Goal: Task Accomplishment & Management: Use online tool/utility

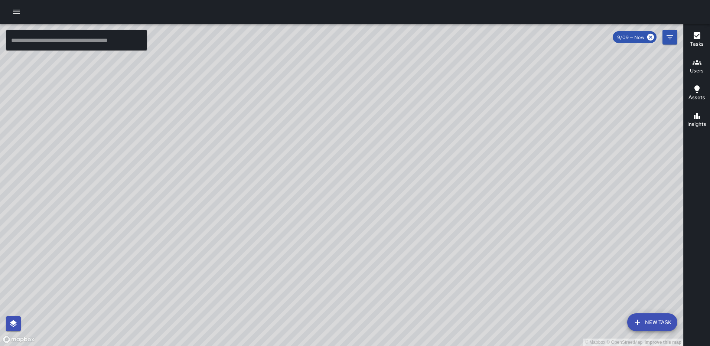
click at [710, 10] on html "© Mapbox © OpenStreetMap Improve this map ​ New Task 9/09 — Now Map Layers Task…" at bounding box center [355, 173] width 710 height 346
click at [696, 35] on icon "button" at bounding box center [697, 35] width 7 height 7
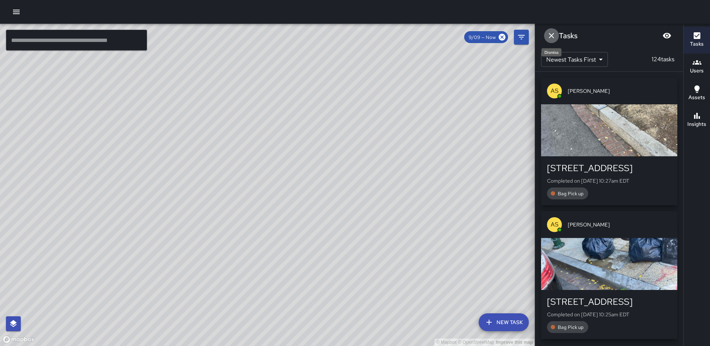
click at [553, 35] on icon "Dismiss" at bounding box center [551, 35] width 9 height 9
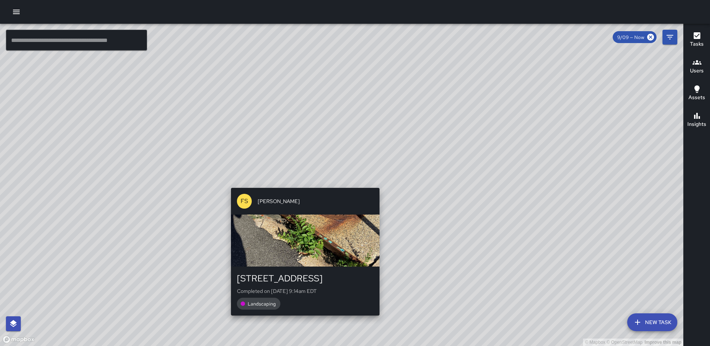
click at [302, 321] on div "© Mapbox © OpenStreetMap Improve this map FS Foday Sankoh 7 G Street Northwest …" at bounding box center [341, 185] width 683 height 322
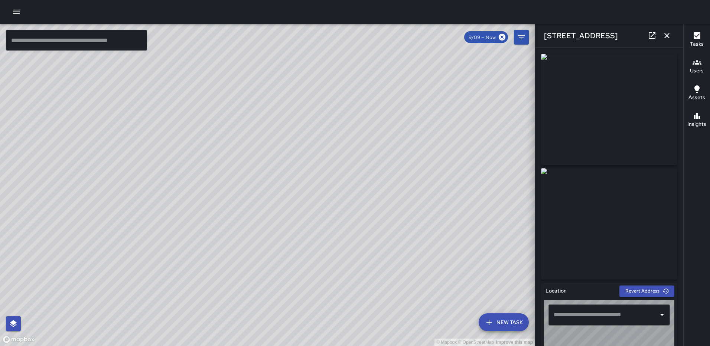
type input "**********"
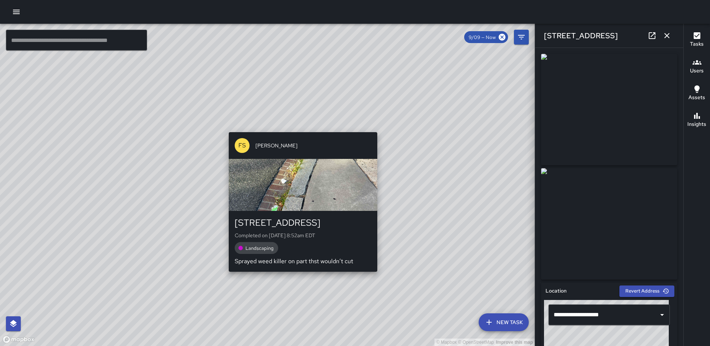
click at [300, 126] on div "© Mapbox © OpenStreetMap Improve this map FS Foday Sankoh 710 North Capitol Str…" at bounding box center [267, 185] width 535 height 322
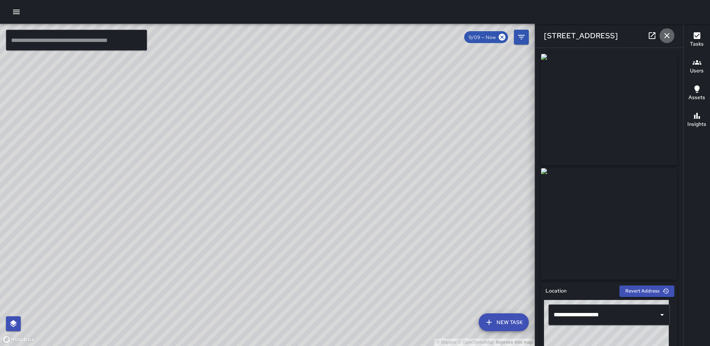
click at [666, 38] on icon "button" at bounding box center [667, 35] width 9 height 9
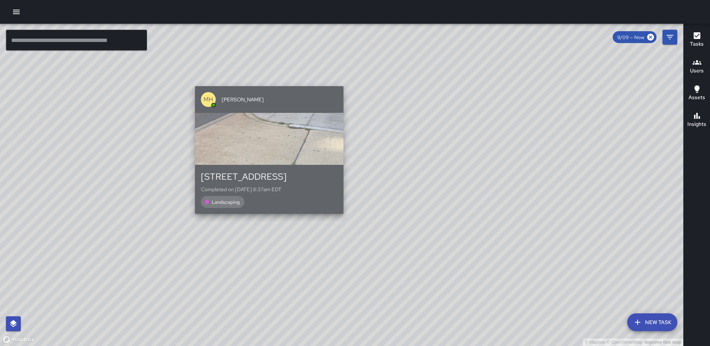
click at [340, 214] on div "710 North Capitol Street Northwest Completed on 9/9/2025, 8:37am EDT Landscaping" at bounding box center [269, 189] width 149 height 49
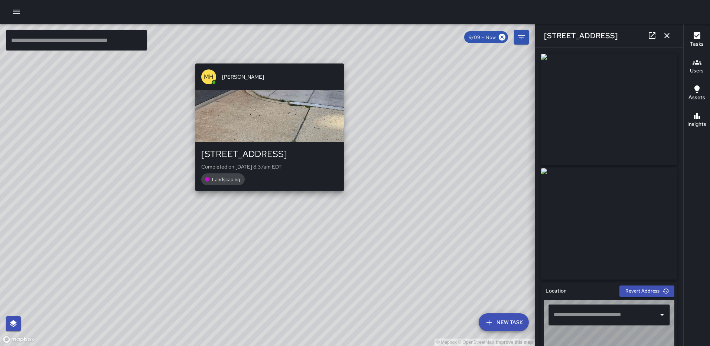
type input "**********"
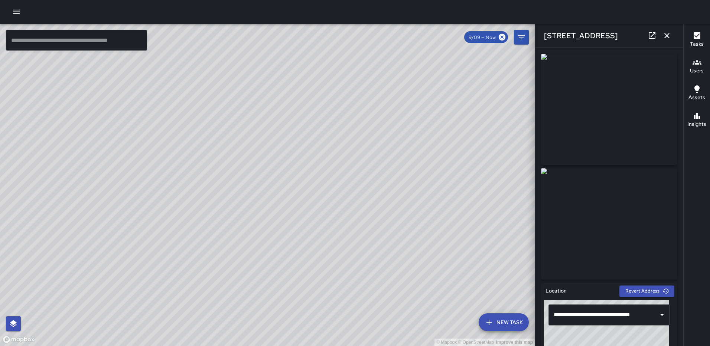
click at [667, 32] on icon "button" at bounding box center [667, 35] width 9 height 9
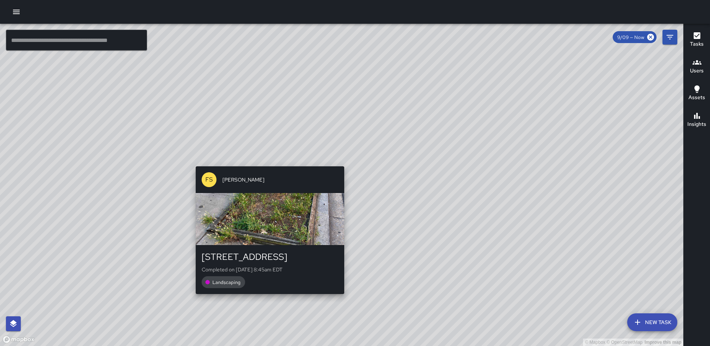
click at [340, 163] on div "FS Foday Sankoh 710 North Capitol Street Northwest Completed on 9/9/2025, 8:45a…" at bounding box center [270, 230] width 154 height 134
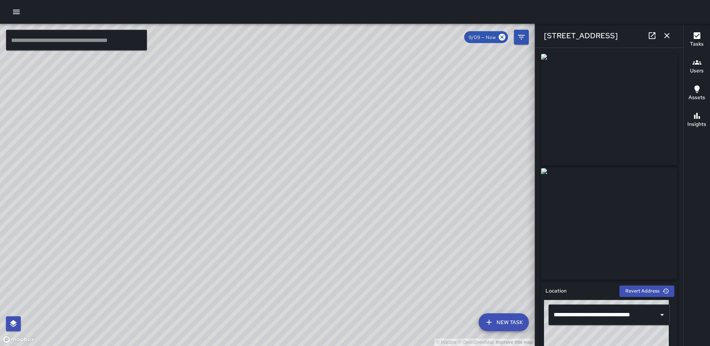
type input "**********"
click at [667, 33] on icon "button" at bounding box center [667, 35] width 9 height 9
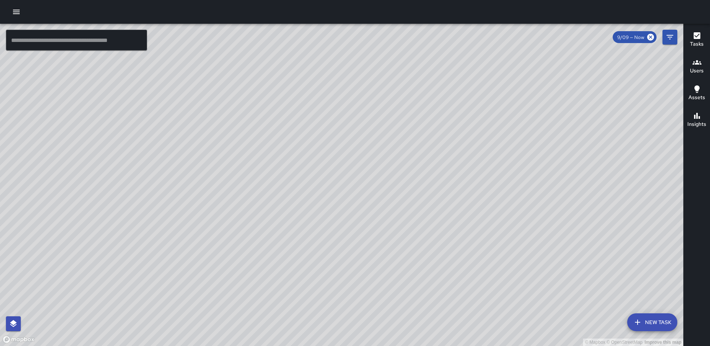
click at [696, 34] on icon "button" at bounding box center [697, 35] width 7 height 7
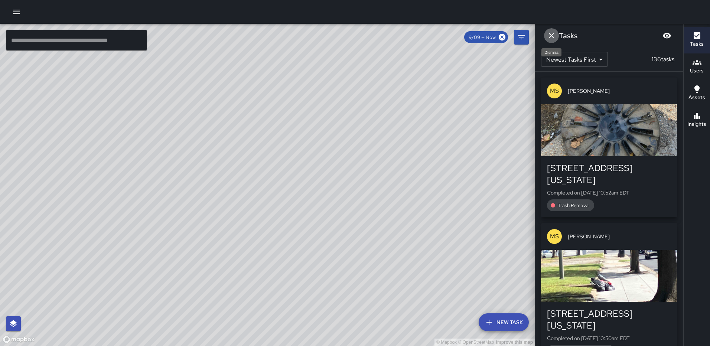
click at [551, 35] on icon "Dismiss" at bounding box center [551, 35] width 5 height 5
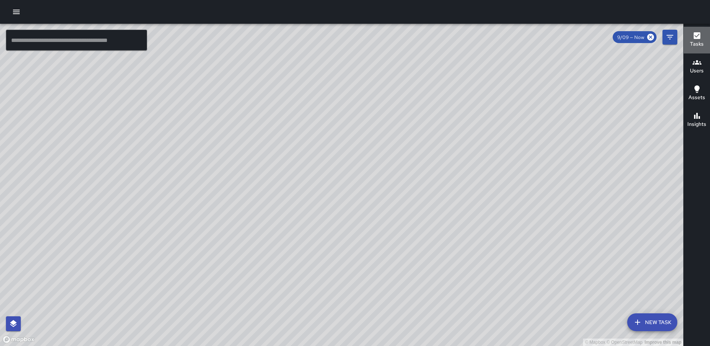
click at [694, 35] on icon "button" at bounding box center [697, 35] width 7 height 7
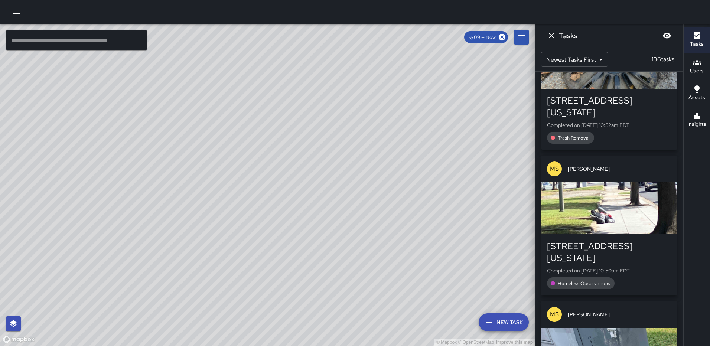
scroll to position [74, 0]
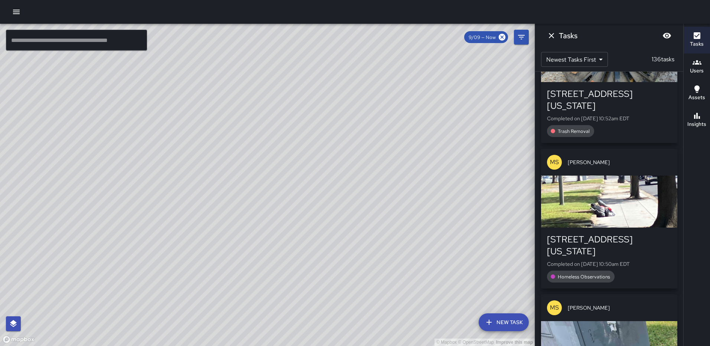
click at [596, 195] on div "button" at bounding box center [609, 202] width 136 height 52
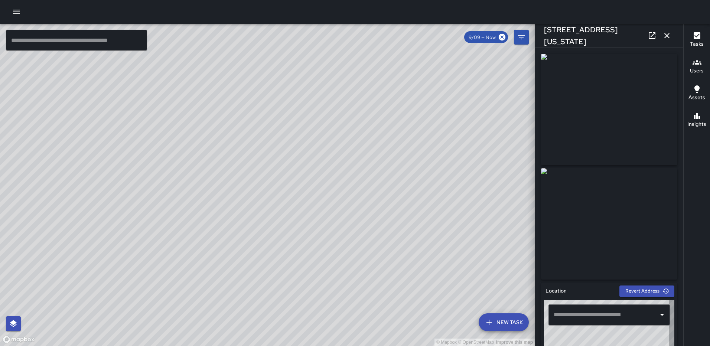
type input "**********"
click at [650, 35] on icon at bounding box center [652, 35] width 9 height 9
drag, startPoint x: 668, startPoint y: 38, endPoint x: 655, endPoint y: 52, distance: 19.2
click at [668, 37] on icon "button" at bounding box center [667, 35] width 9 height 9
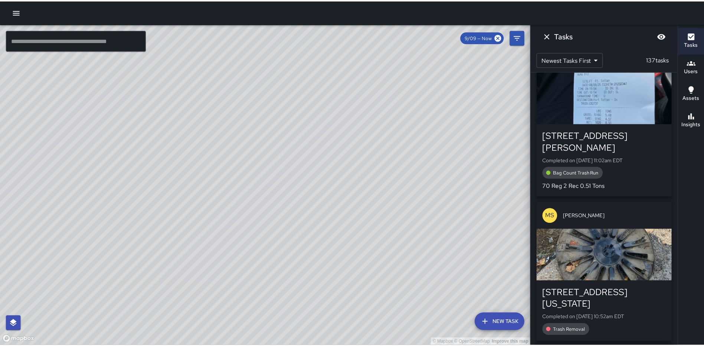
scroll to position [0, 0]
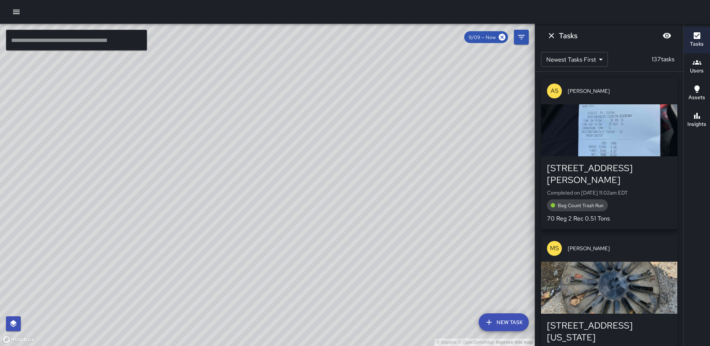
click at [13, 9] on icon "button" at bounding box center [16, 11] width 9 height 9
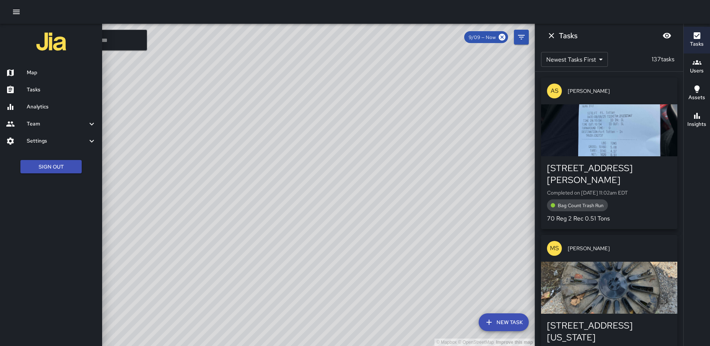
click at [41, 109] on h6 "Analytics" at bounding box center [61, 107] width 69 height 8
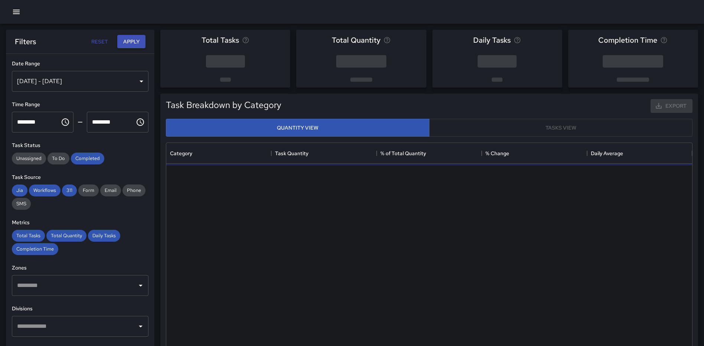
scroll to position [217, 521]
click at [133, 80] on div "Sep 03, 2025 - Sep 09, 2025" at bounding box center [80, 81] width 137 height 21
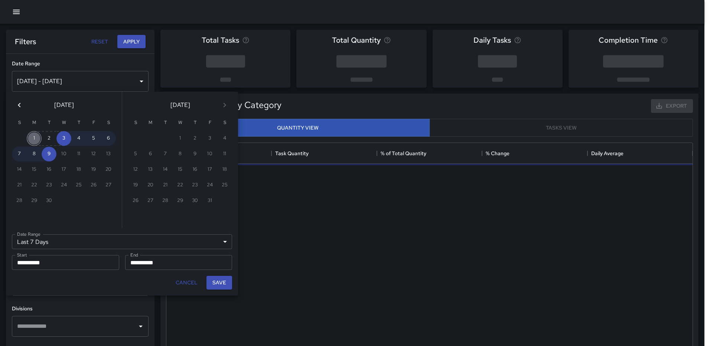
click at [35, 136] on button "1" at bounding box center [34, 138] width 15 height 15
type input "******"
type input "**********"
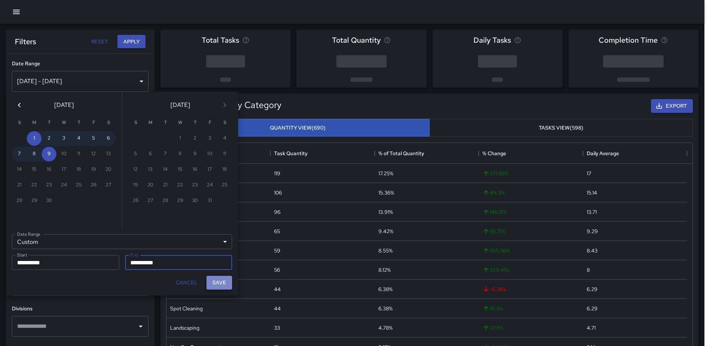
click at [228, 280] on button "Save" at bounding box center [219, 283] width 26 height 14
type input "**********"
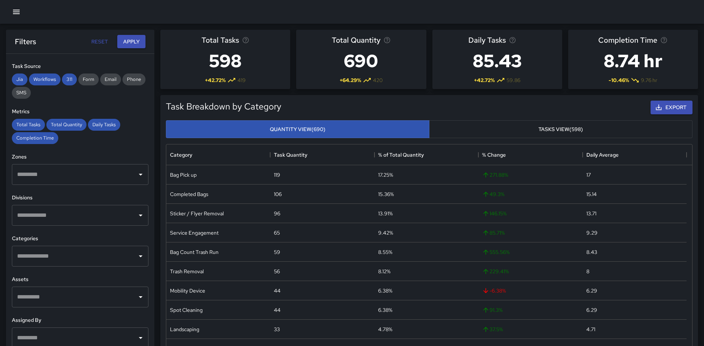
scroll to position [111, 0]
click at [90, 260] on input "text" at bounding box center [74, 256] width 119 height 14
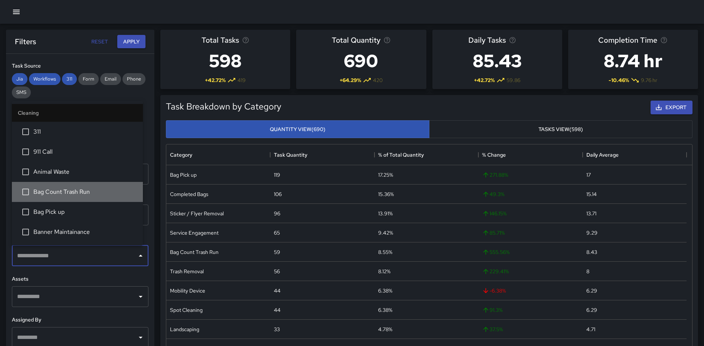
click at [87, 192] on span "Bag Count Trash Run" at bounding box center [85, 192] width 104 height 9
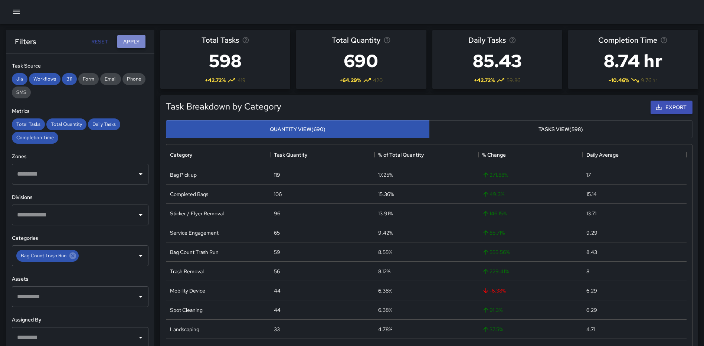
click at [127, 41] on button "Apply" at bounding box center [131, 42] width 28 height 14
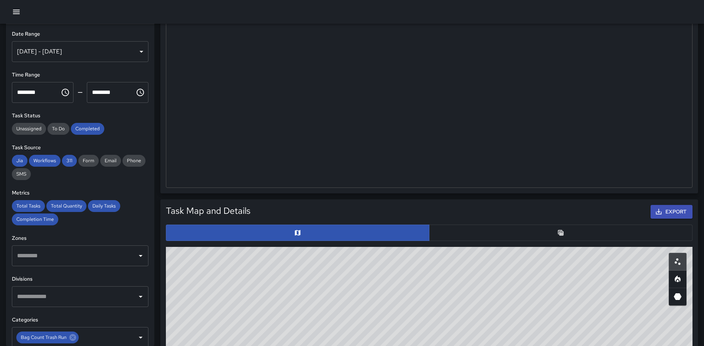
scroll to position [186, 0]
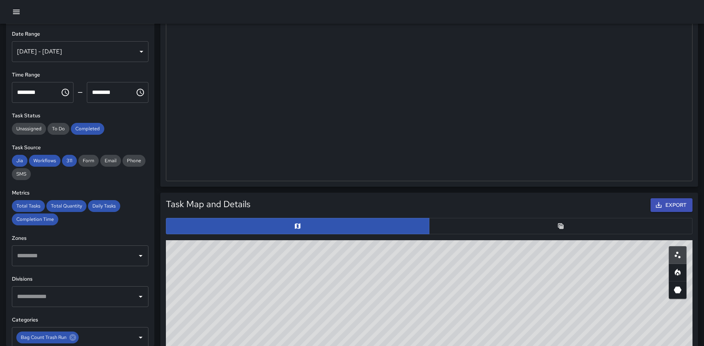
click at [551, 224] on button "button" at bounding box center [561, 226] width 264 height 16
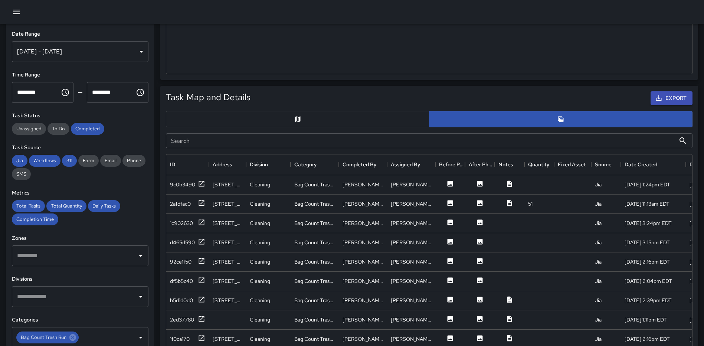
scroll to position [297, 0]
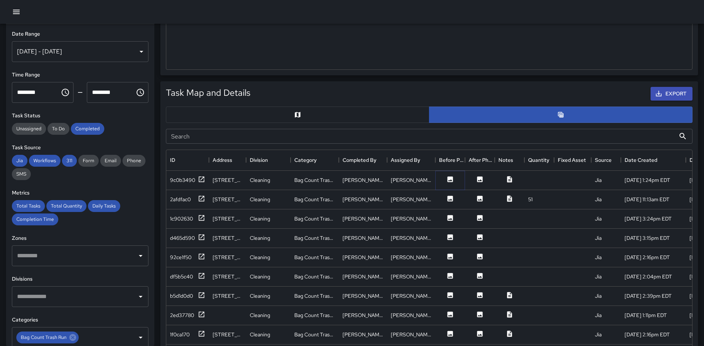
click at [453, 178] on icon at bounding box center [451, 179] width 6 height 6
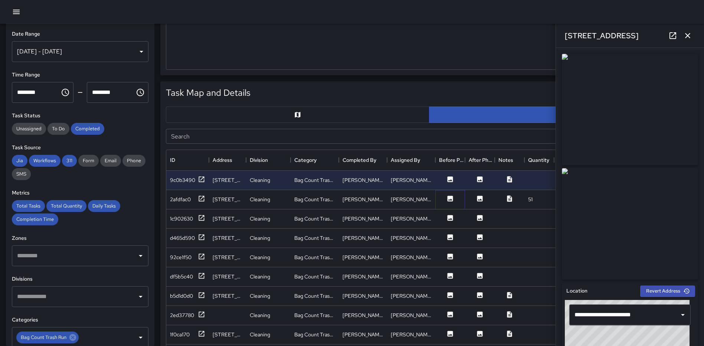
click at [451, 198] on icon at bounding box center [451, 199] width 6 height 6
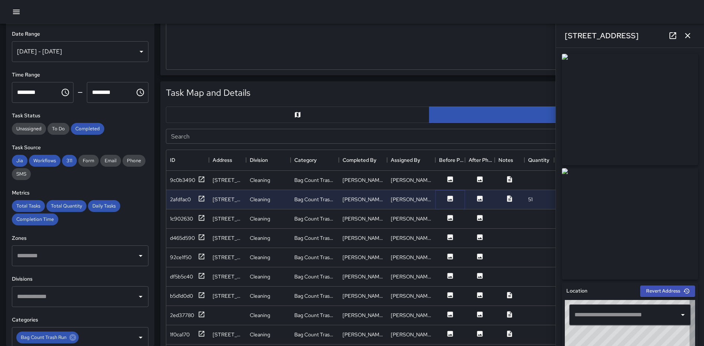
type input "**********"
click at [451, 220] on icon at bounding box center [451, 218] width 6 height 6
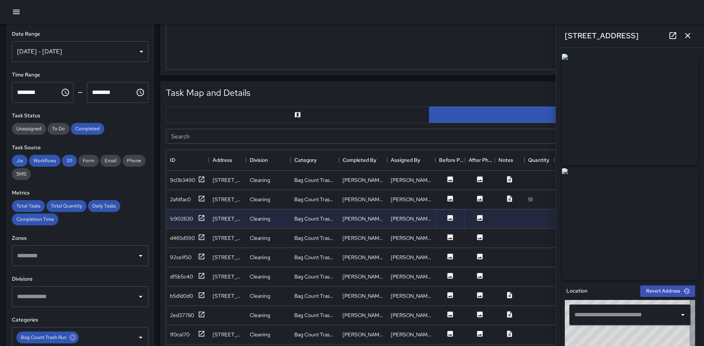
type input "**********"
click at [448, 238] on icon at bounding box center [451, 237] width 6 height 6
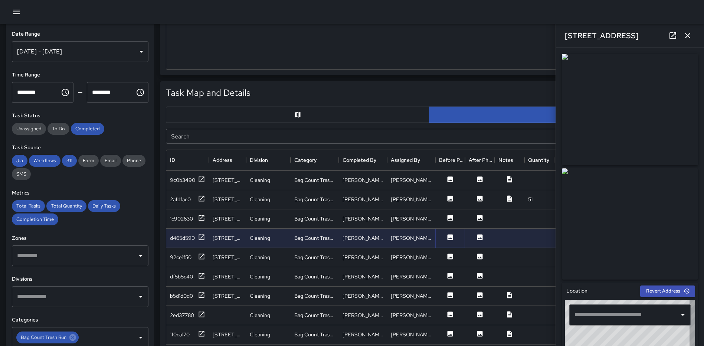
type input "**********"
click at [449, 258] on icon at bounding box center [450, 256] width 7 height 7
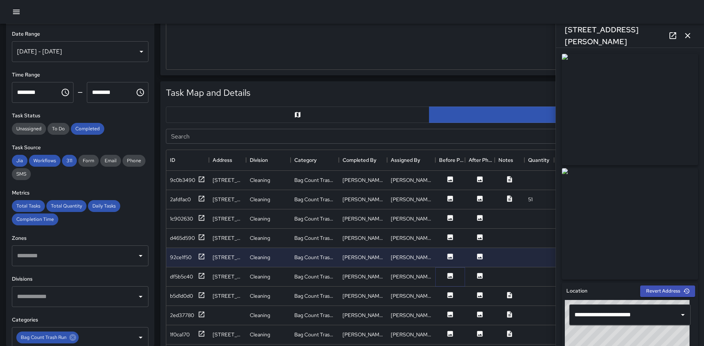
click at [448, 275] on icon at bounding box center [451, 276] width 6 height 6
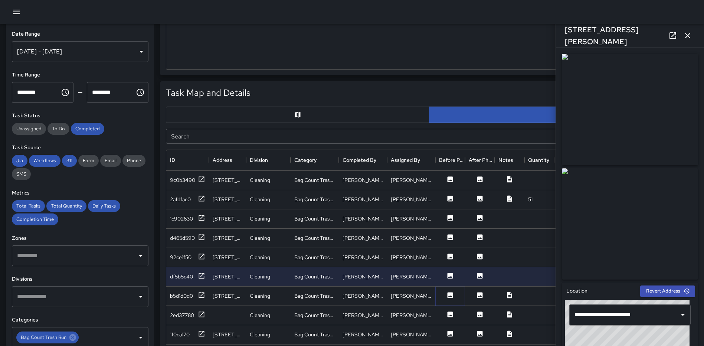
click at [449, 295] on icon at bounding box center [451, 295] width 6 height 6
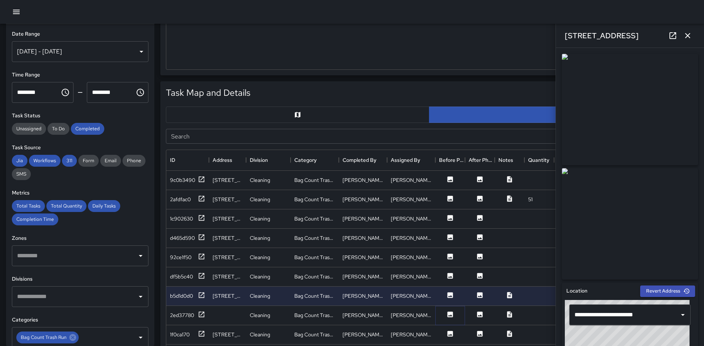
click at [450, 314] on icon at bounding box center [451, 315] width 6 height 6
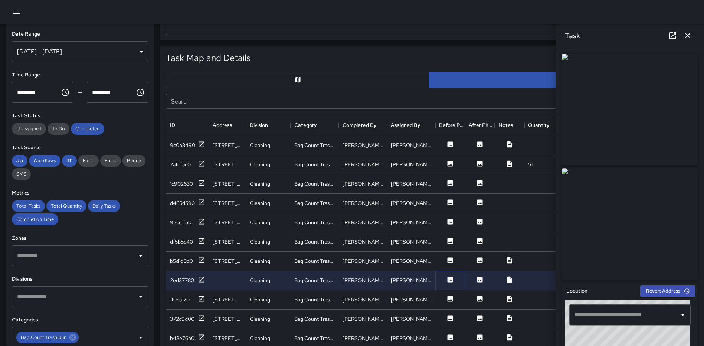
scroll to position [371, 0]
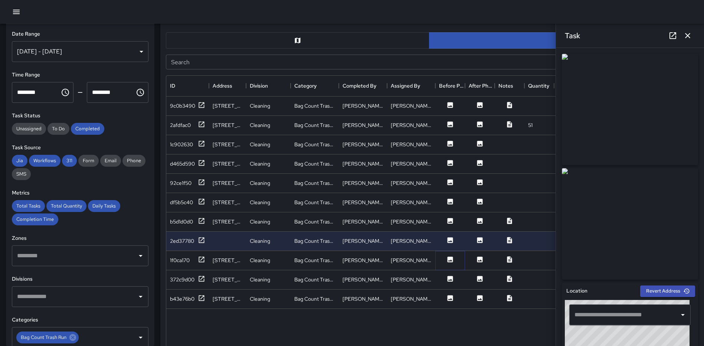
click at [448, 259] on icon at bounding box center [451, 260] width 6 height 6
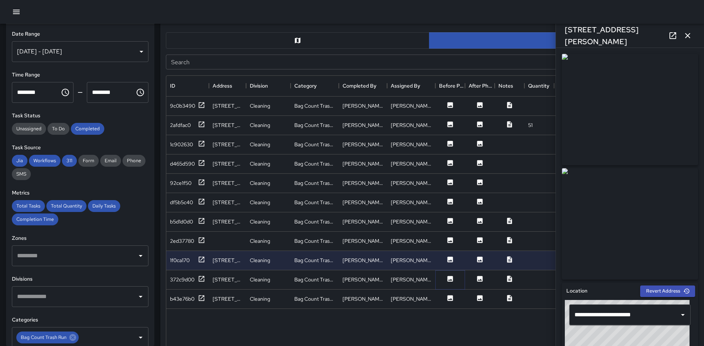
click at [452, 280] on icon at bounding box center [451, 279] width 6 height 6
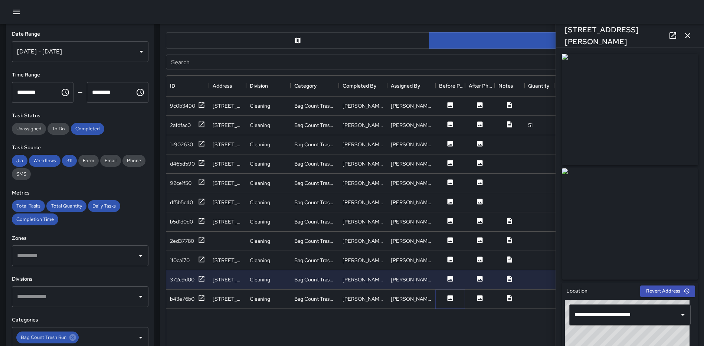
click at [450, 299] on icon at bounding box center [451, 298] width 6 height 6
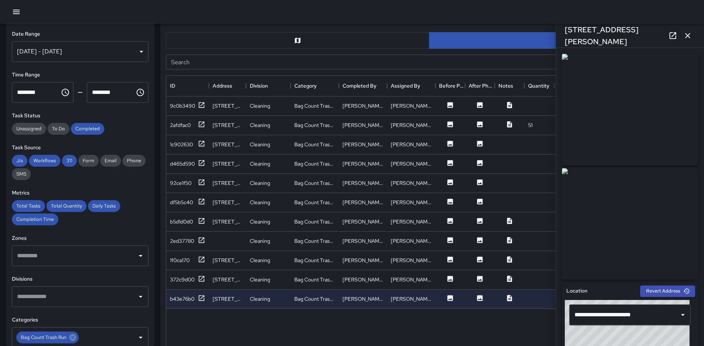
click at [686, 32] on icon "button" at bounding box center [688, 35] width 9 height 9
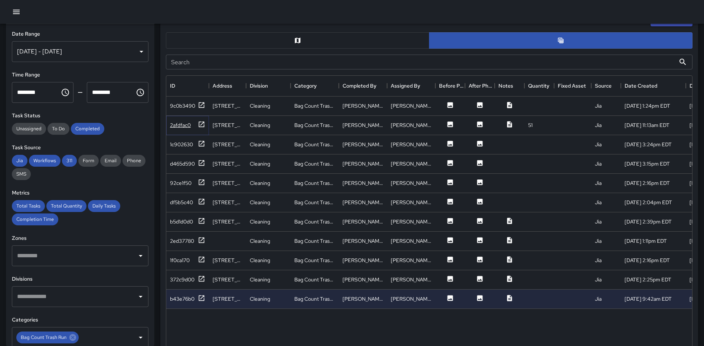
click at [199, 123] on icon at bounding box center [202, 124] width 6 height 6
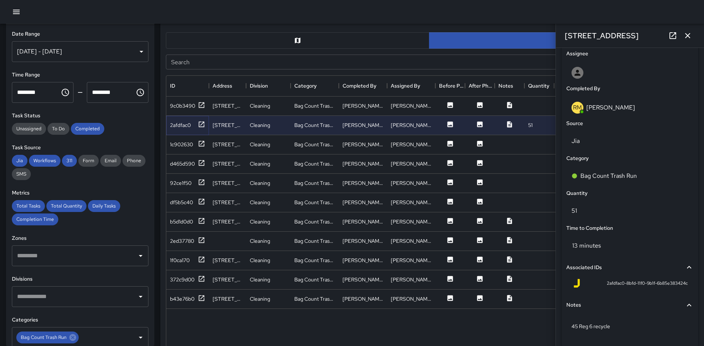
scroll to position [423, 0]
click at [616, 212] on p "51" at bounding box center [630, 211] width 117 height 9
type input "*"
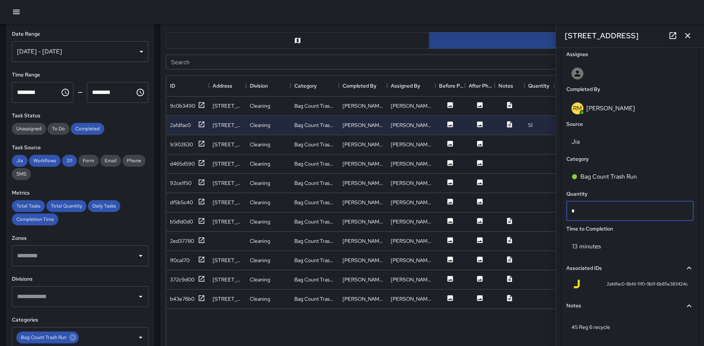
click at [687, 35] on icon "button" at bounding box center [688, 35] width 9 height 9
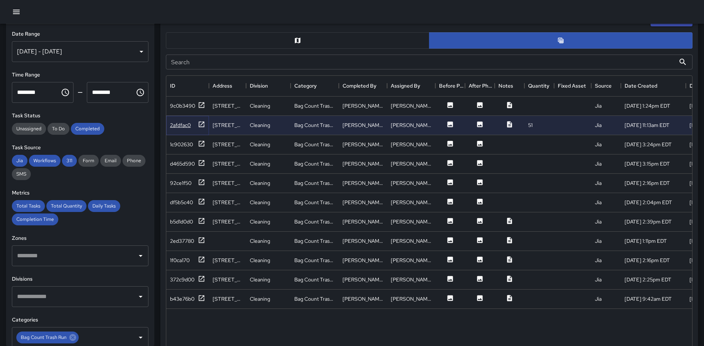
click at [202, 124] on icon at bounding box center [202, 124] width 6 height 6
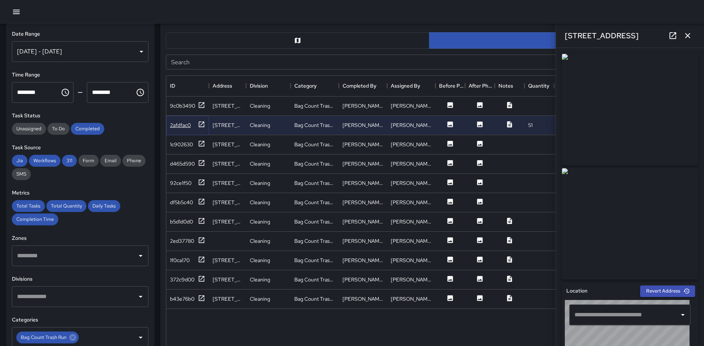
type input "**********"
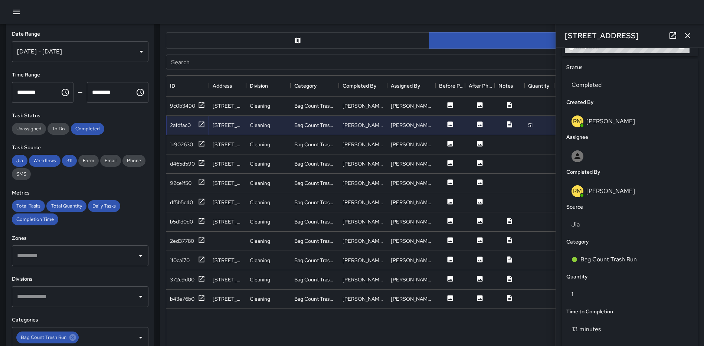
scroll to position [363, 0]
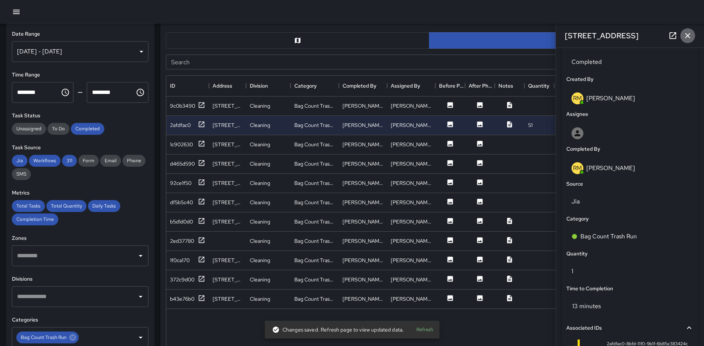
drag, startPoint x: 687, startPoint y: 35, endPoint x: 686, endPoint y: 31, distance: 3.7
click at [687, 35] on icon "button" at bounding box center [688, 35] width 9 height 9
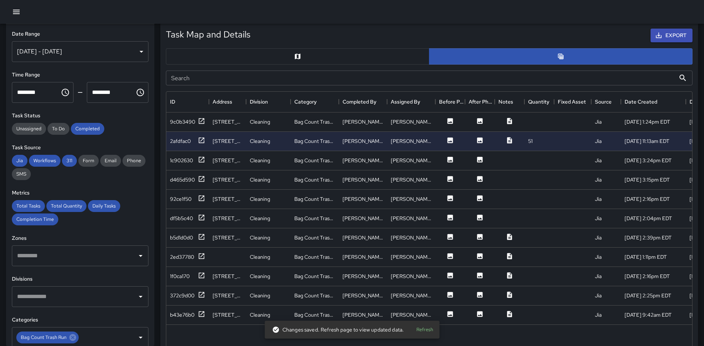
scroll to position [446, 0]
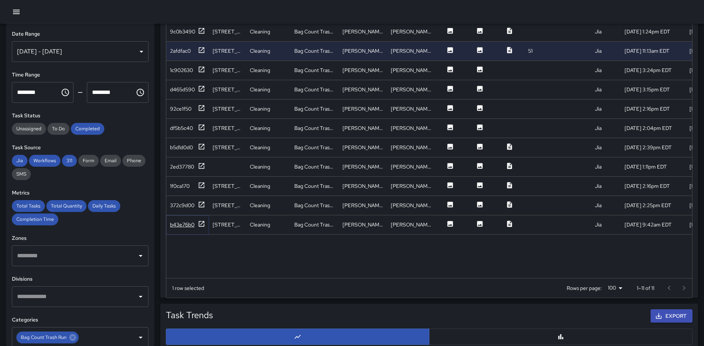
click at [200, 223] on icon at bounding box center [201, 223] width 7 height 7
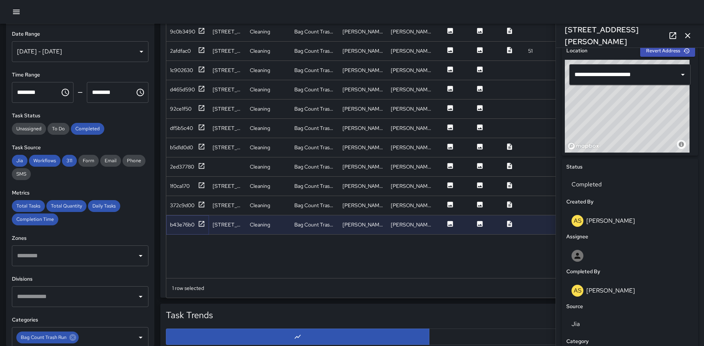
scroll to position [222, 0]
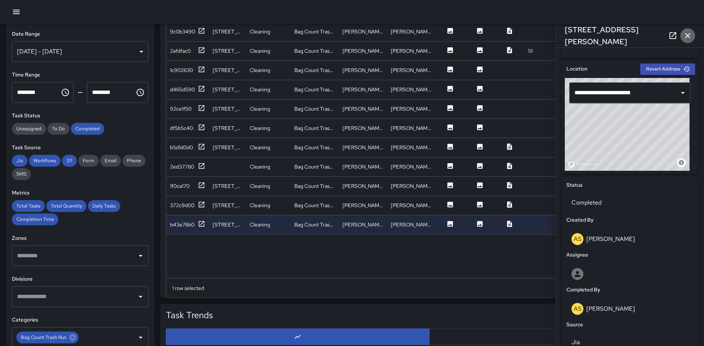
click at [689, 36] on icon "button" at bounding box center [688, 35] width 5 height 5
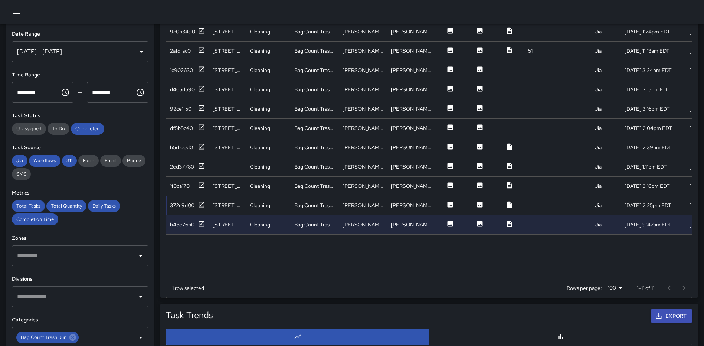
click at [202, 205] on icon at bounding box center [201, 204] width 7 height 7
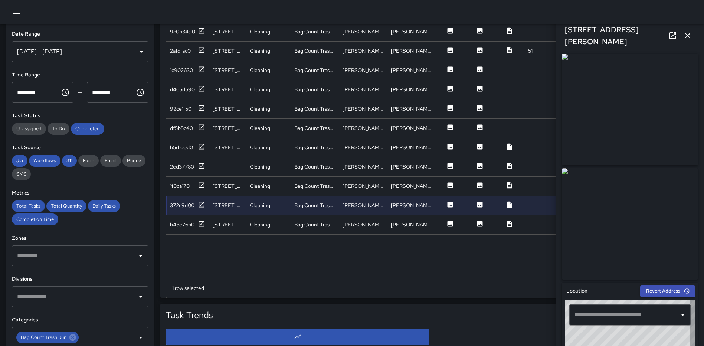
type input "**********"
click at [676, 33] on icon at bounding box center [673, 35] width 7 height 7
click at [201, 185] on icon at bounding box center [201, 185] width 7 height 7
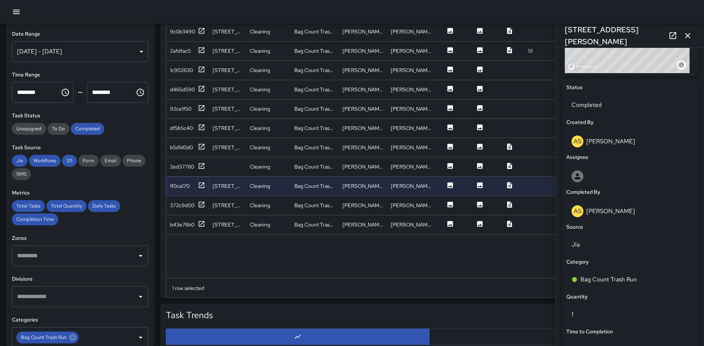
scroll to position [456, 0]
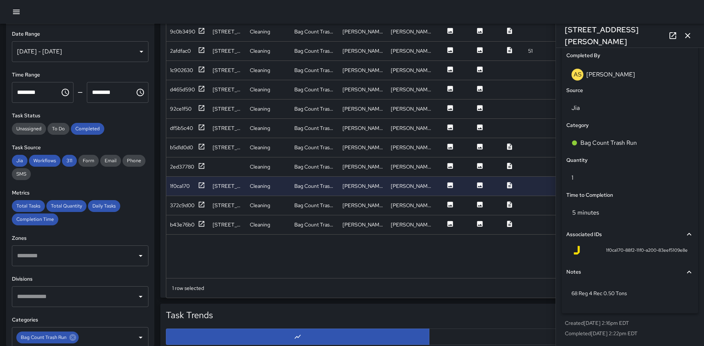
drag, startPoint x: 691, startPoint y: 35, endPoint x: 688, endPoint y: 49, distance: 15.1
click at [691, 35] on icon "button" at bounding box center [688, 35] width 9 height 9
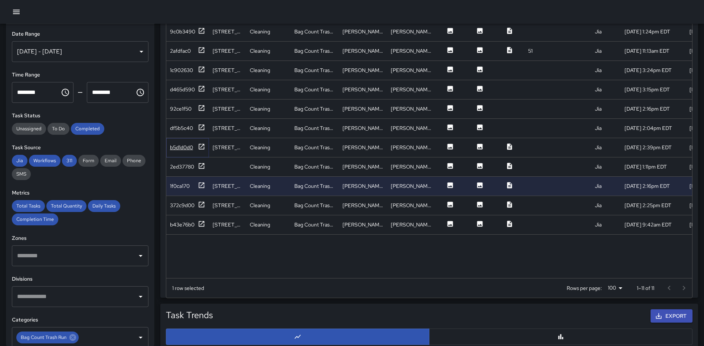
click at [201, 147] on icon at bounding box center [201, 146] width 7 height 7
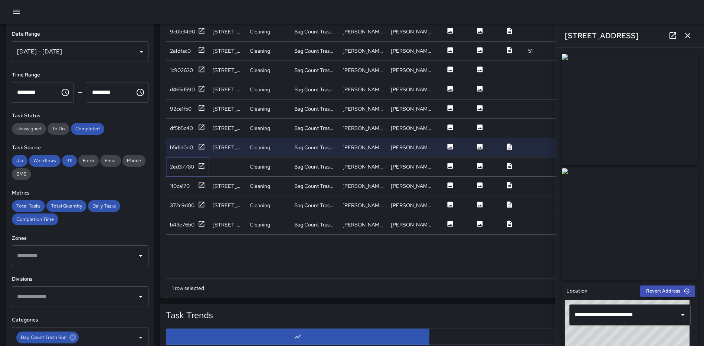
click at [203, 165] on icon at bounding box center [202, 166] width 6 height 6
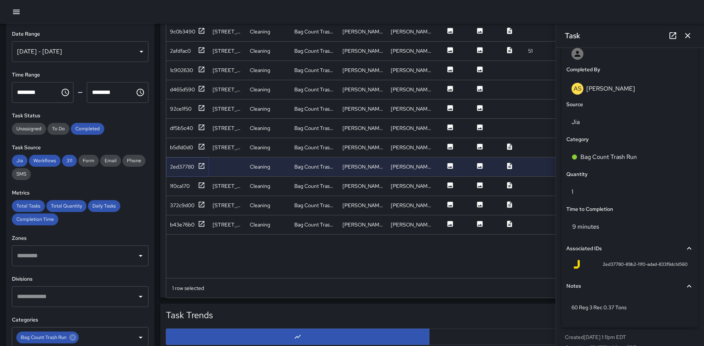
scroll to position [443, 0]
click at [686, 32] on icon "button" at bounding box center [688, 35] width 9 height 9
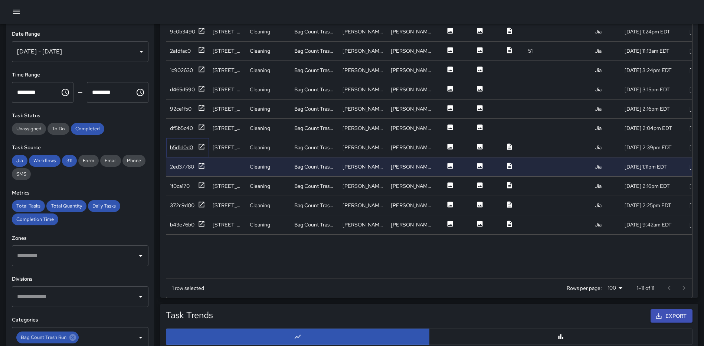
click at [200, 145] on icon at bounding box center [201, 146] width 7 height 7
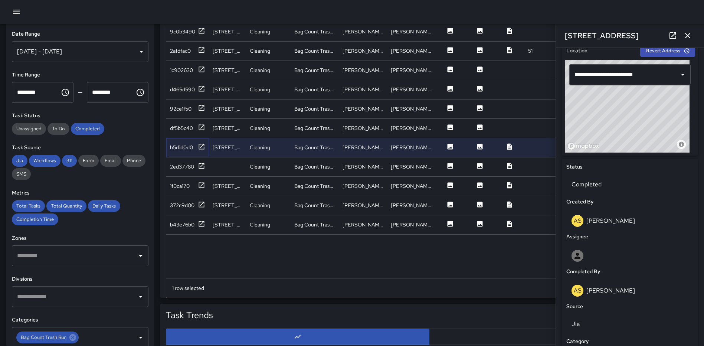
scroll to position [456, 0]
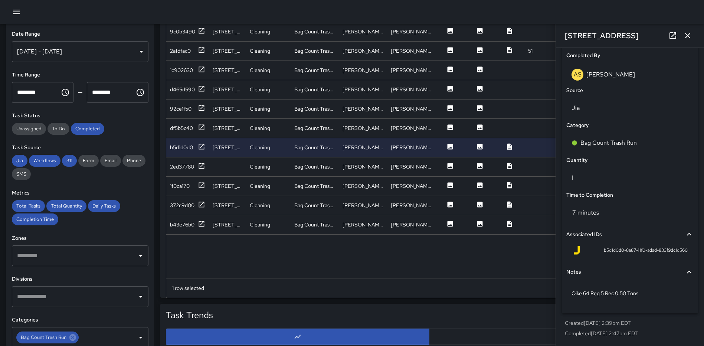
drag, startPoint x: 691, startPoint y: 34, endPoint x: 606, endPoint y: 81, distance: 96.2
click at [691, 34] on icon "button" at bounding box center [688, 35] width 9 height 9
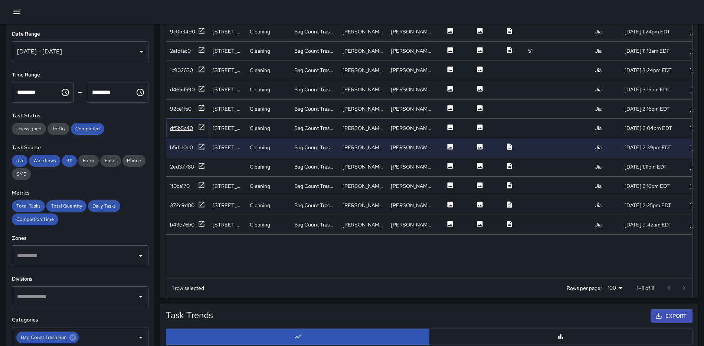
click at [204, 128] on icon at bounding box center [202, 127] width 6 height 6
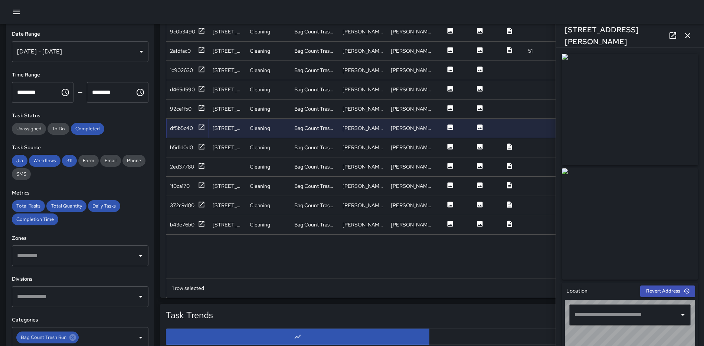
type input "**********"
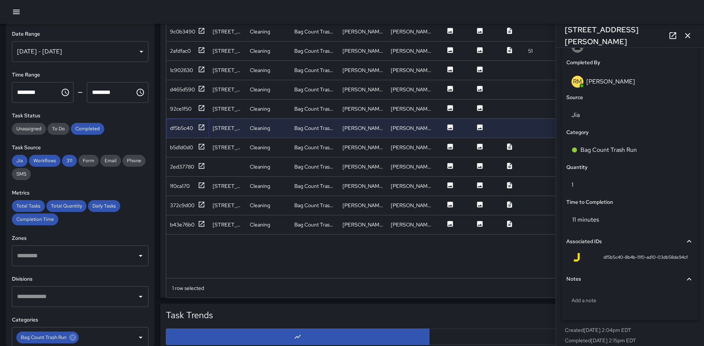
scroll to position [446, 0]
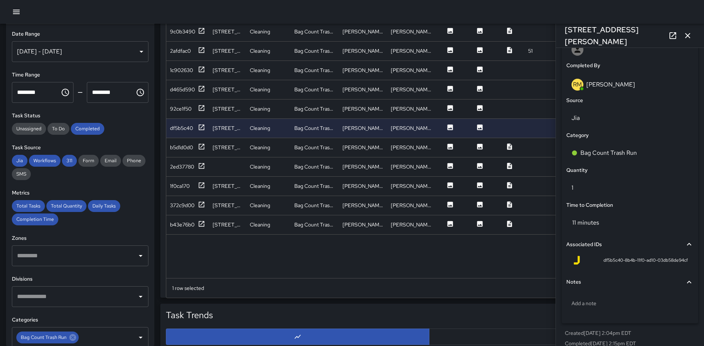
click at [688, 33] on icon "button" at bounding box center [688, 35] width 9 height 9
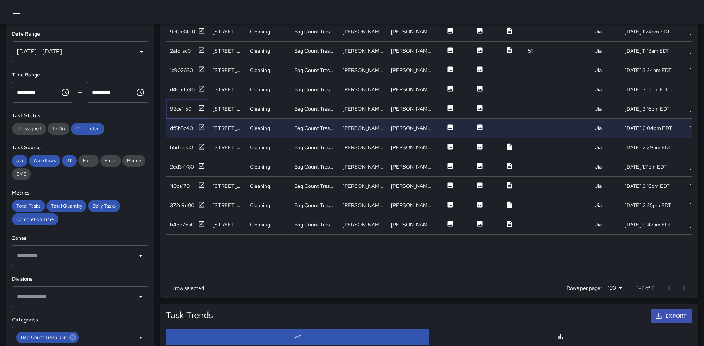
click at [199, 107] on icon at bounding box center [202, 108] width 6 height 6
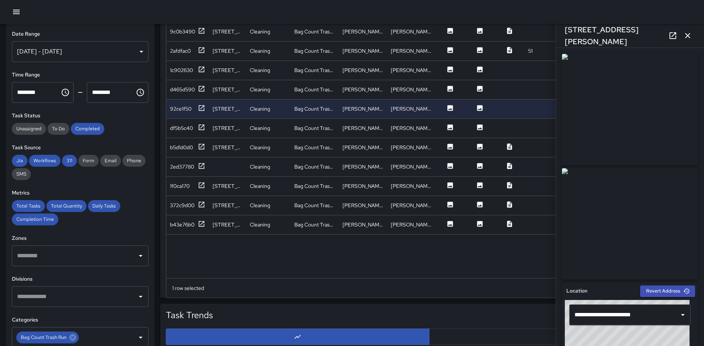
click at [671, 34] on icon at bounding box center [673, 35] width 9 height 9
click at [198, 144] on div "b5d1d0d0" at bounding box center [187, 147] width 35 height 9
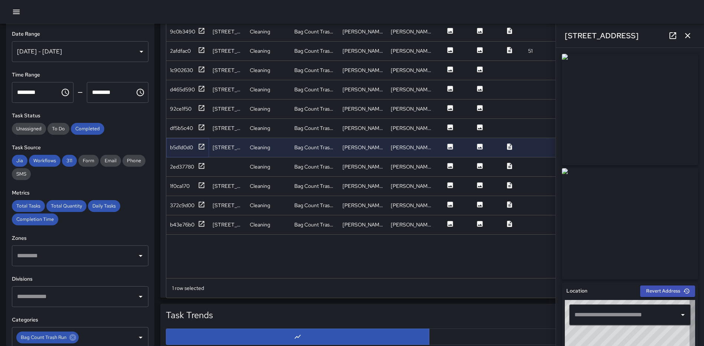
type input "**********"
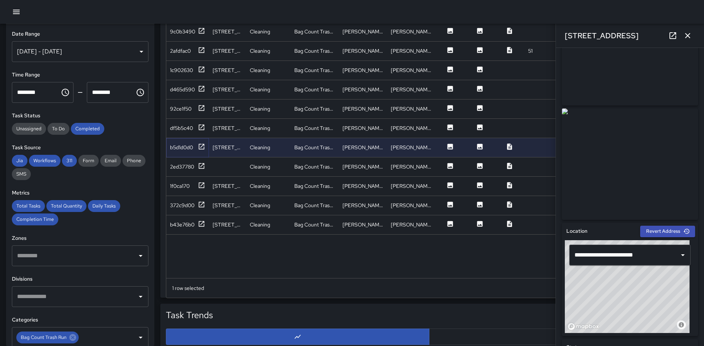
scroll to position [0, 0]
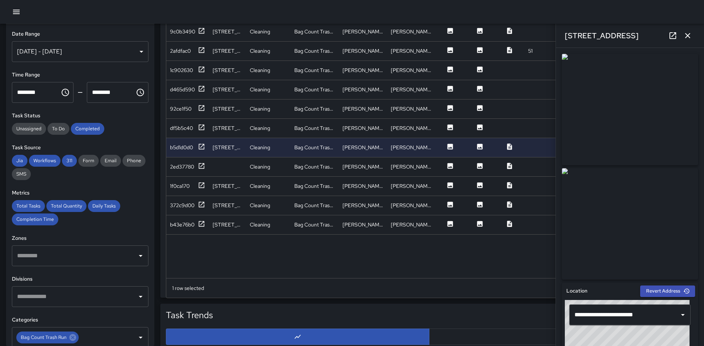
click at [687, 37] on icon "button" at bounding box center [688, 35] width 5 height 5
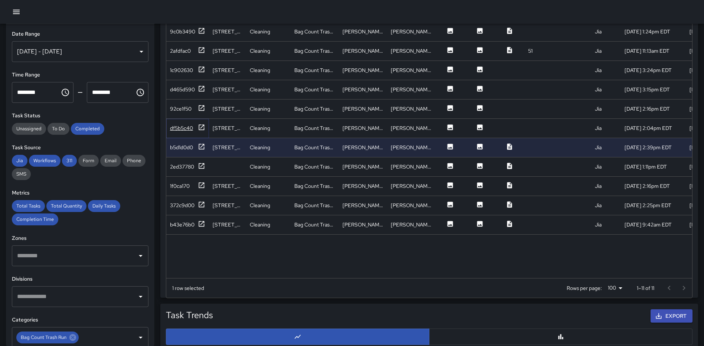
click at [200, 126] on icon at bounding box center [201, 127] width 7 height 7
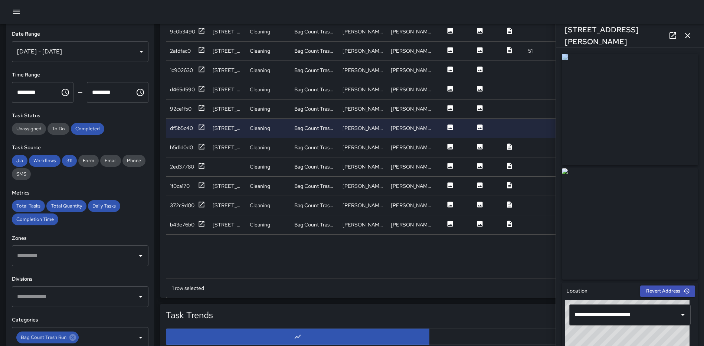
drag, startPoint x: 698, startPoint y: 102, endPoint x: 695, endPoint y: 178, distance: 75.5
click at [695, 178] on div "**********" at bounding box center [630, 197] width 148 height 298
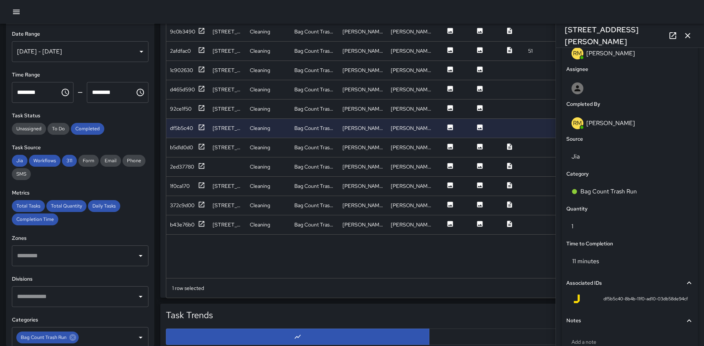
scroll to position [456, 0]
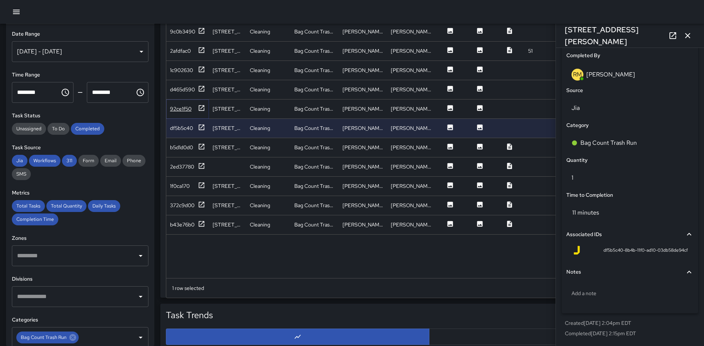
click at [198, 105] on icon at bounding box center [201, 107] width 7 height 7
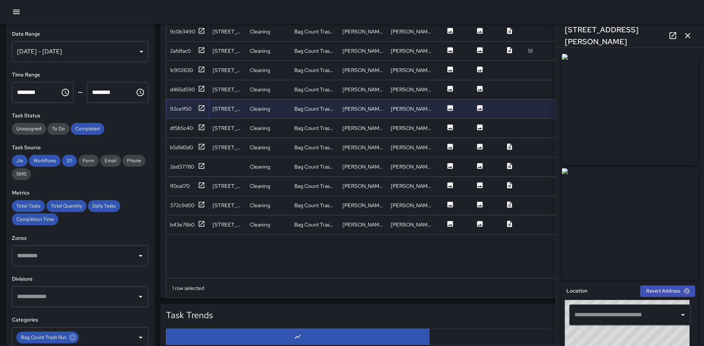
type input "**********"
click at [199, 126] on icon at bounding box center [202, 127] width 6 height 6
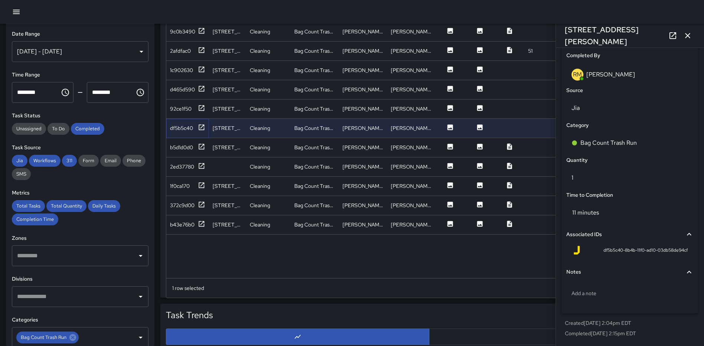
scroll to position [0, 0]
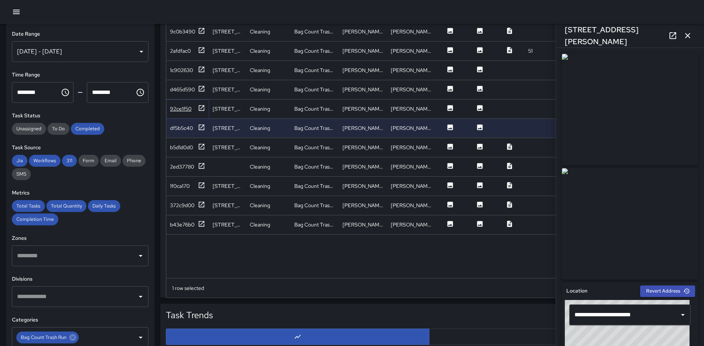
click at [199, 109] on icon at bounding box center [202, 108] width 6 height 6
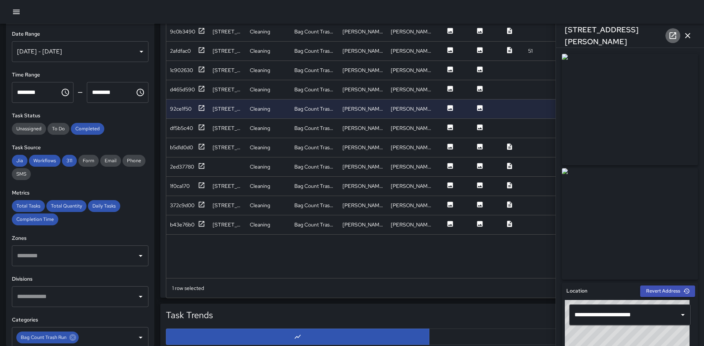
click at [668, 32] on link at bounding box center [673, 35] width 15 height 15
click at [201, 126] on icon at bounding box center [201, 127] width 7 height 7
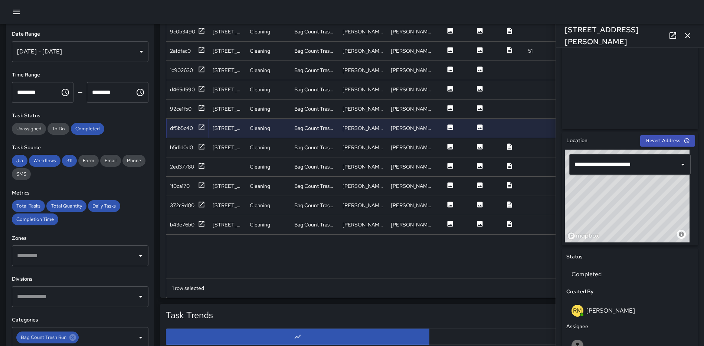
scroll to position [213, 0]
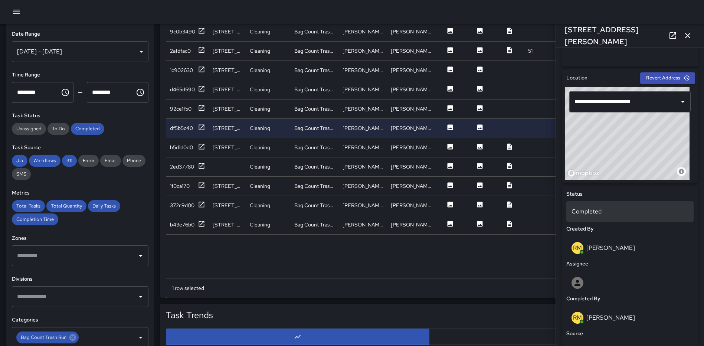
click at [596, 206] on div "Completed" at bounding box center [630, 211] width 127 height 21
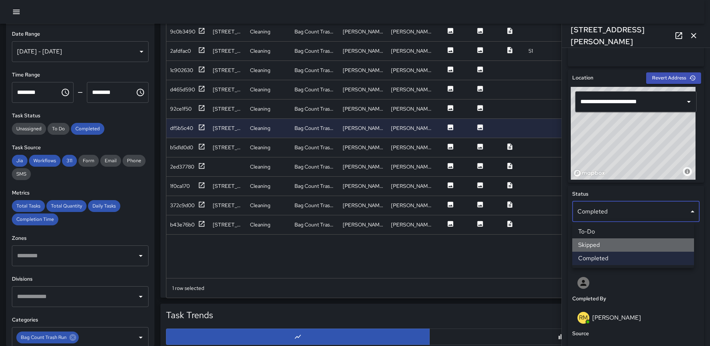
click at [596, 244] on li "Skipped" at bounding box center [633, 244] width 122 height 13
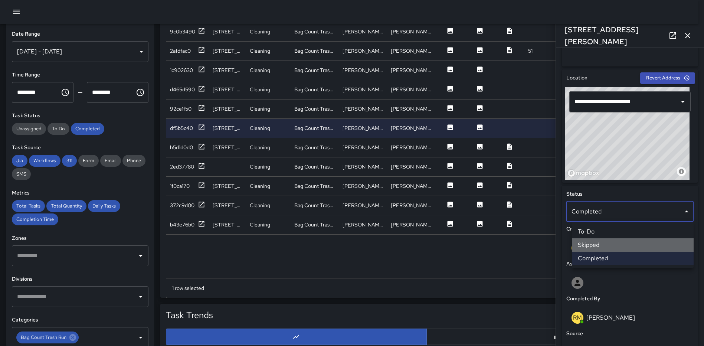
scroll to position [6, 6]
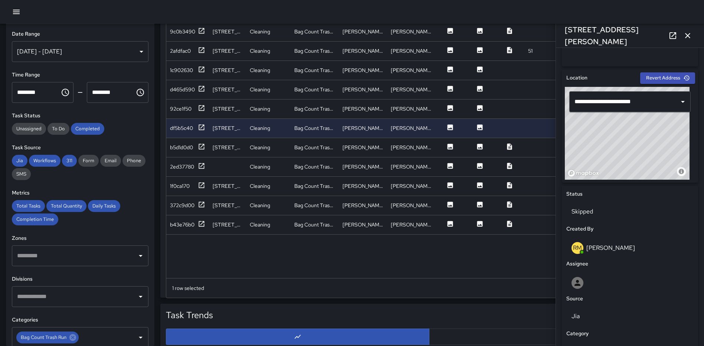
click at [687, 32] on icon "button" at bounding box center [688, 35] width 9 height 9
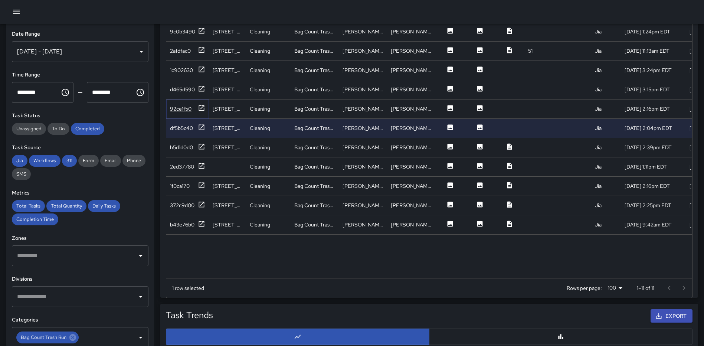
click at [201, 108] on icon at bounding box center [202, 108] width 6 height 6
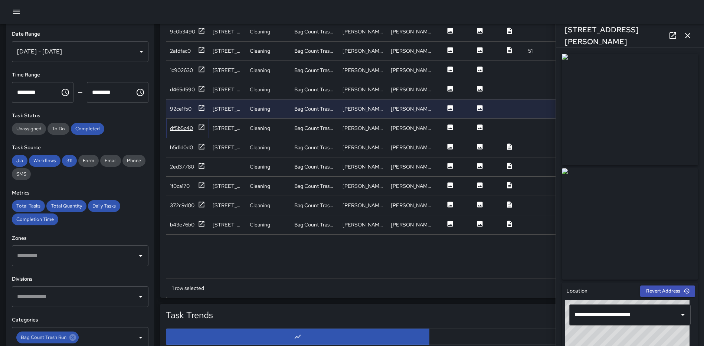
click at [203, 126] on icon at bounding box center [202, 127] width 6 height 6
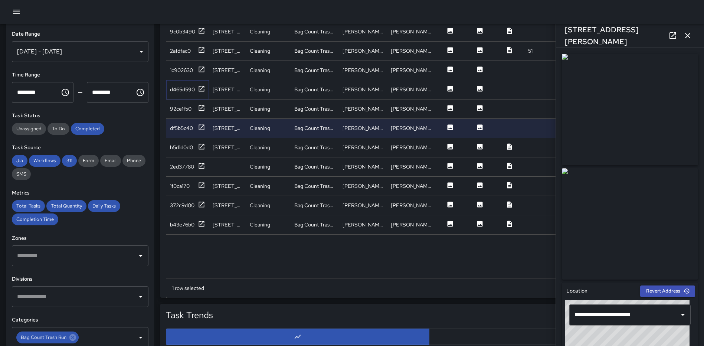
click at [201, 90] on icon at bounding box center [202, 89] width 6 height 6
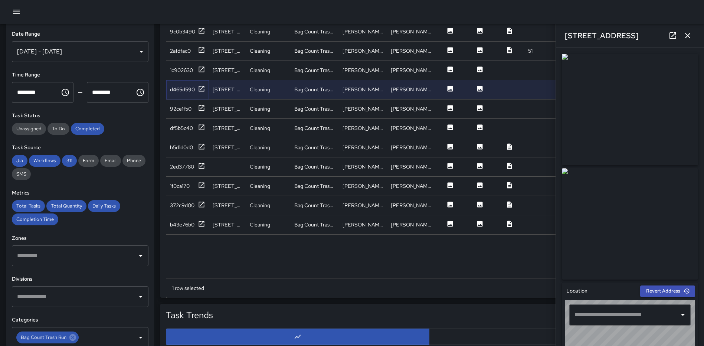
type input "**********"
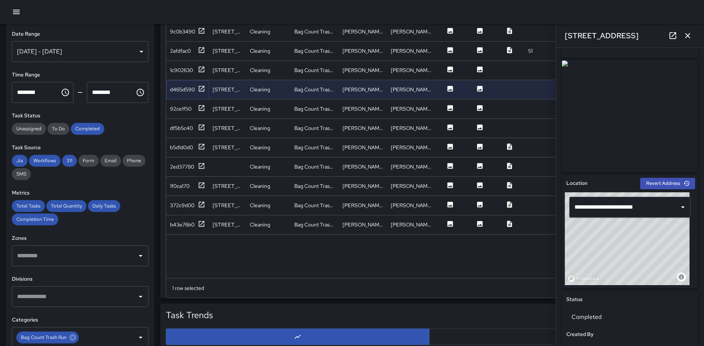
scroll to position [99, 0]
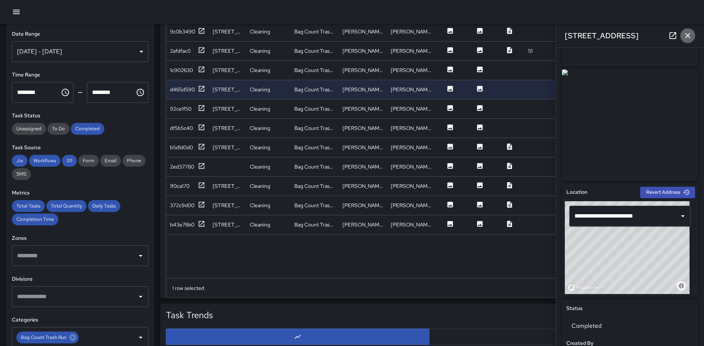
click at [692, 36] on icon "button" at bounding box center [688, 35] width 9 height 9
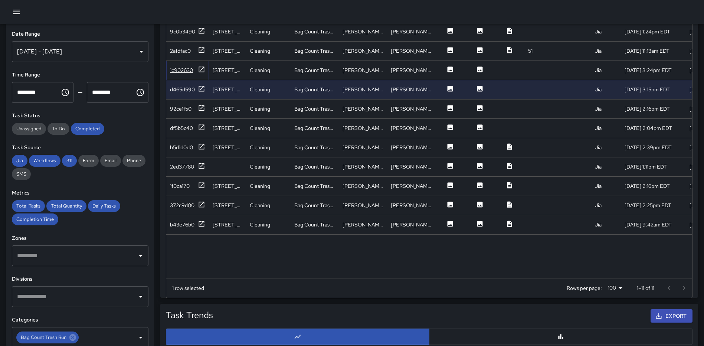
click at [201, 69] on icon at bounding box center [201, 69] width 7 height 7
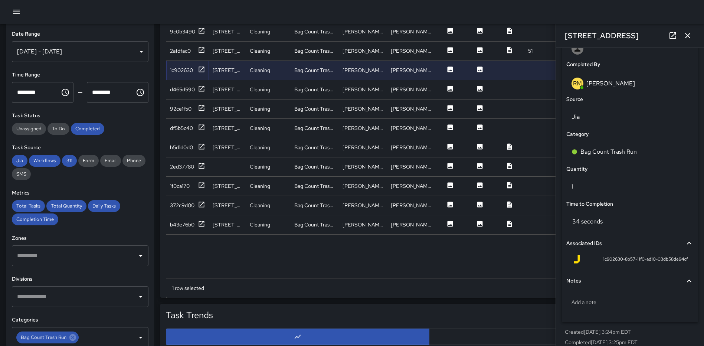
scroll to position [275, 0]
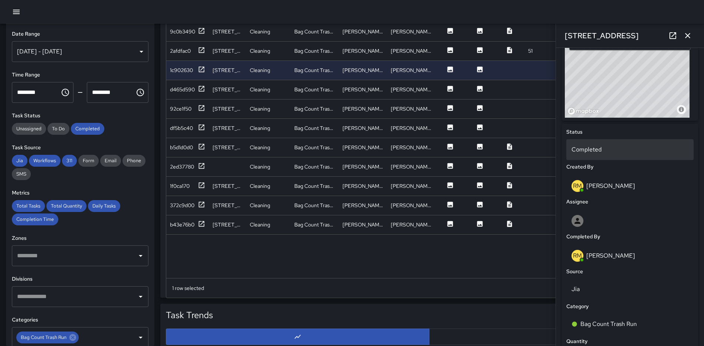
click at [607, 153] on p "Completed" at bounding box center [630, 149] width 117 height 9
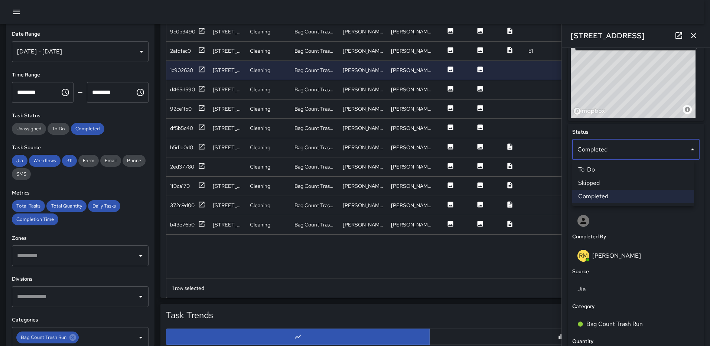
click at [599, 179] on li "Skipped" at bounding box center [633, 182] width 122 height 13
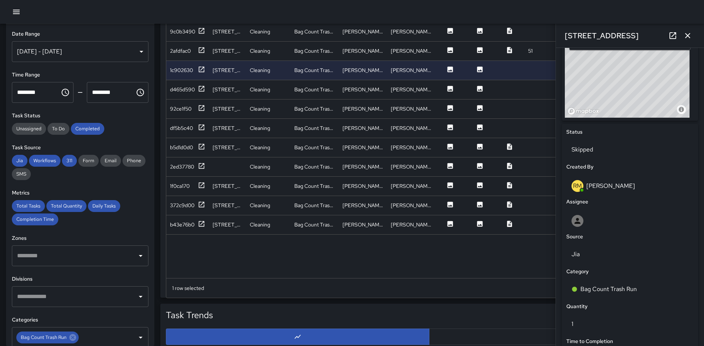
scroll to position [6, 6]
click at [686, 30] on button "button" at bounding box center [688, 35] width 15 height 15
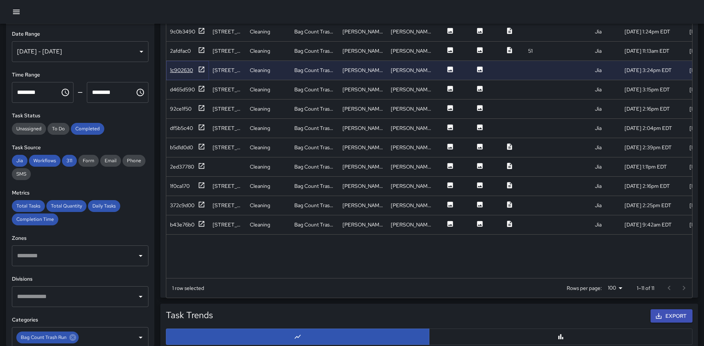
click at [202, 69] on icon at bounding box center [202, 69] width 6 height 6
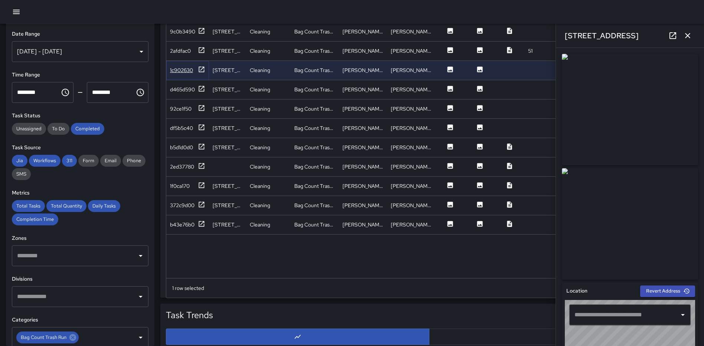
type input "**********"
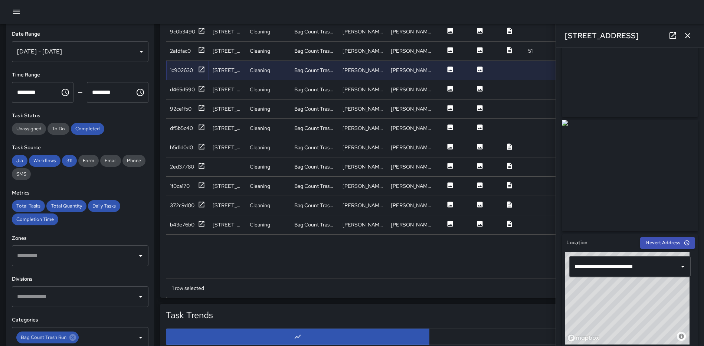
scroll to position [0, 0]
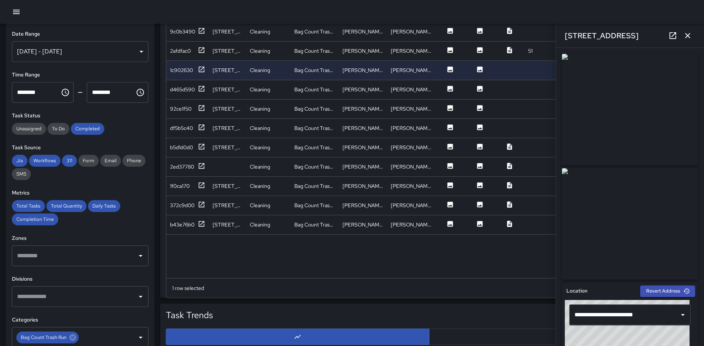
drag, startPoint x: 691, startPoint y: 36, endPoint x: 684, endPoint y: 37, distance: 7.5
click at [691, 36] on icon "button" at bounding box center [688, 35] width 9 height 9
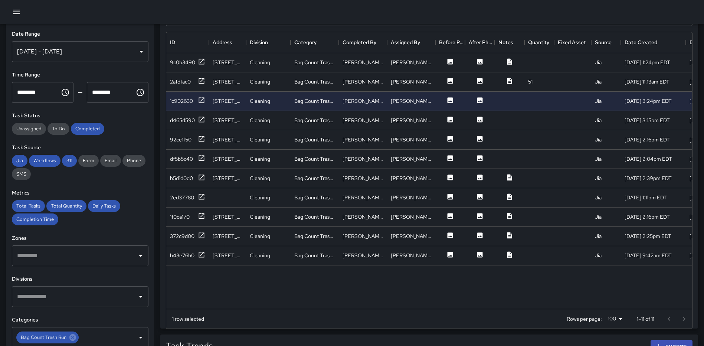
scroll to position [371, 0]
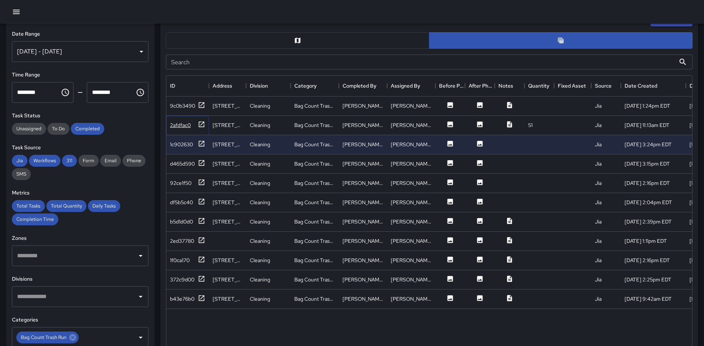
click at [203, 123] on icon at bounding box center [202, 124] width 6 height 6
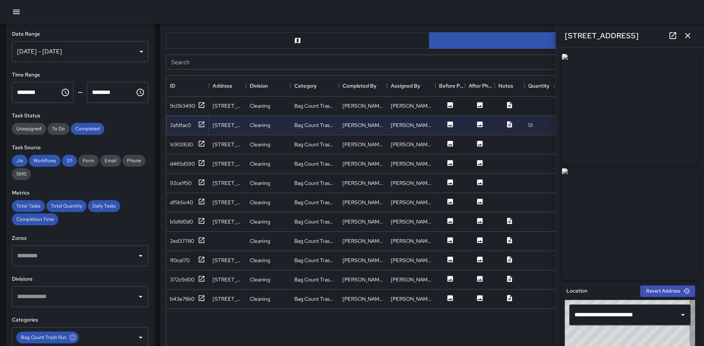
type input "**********"
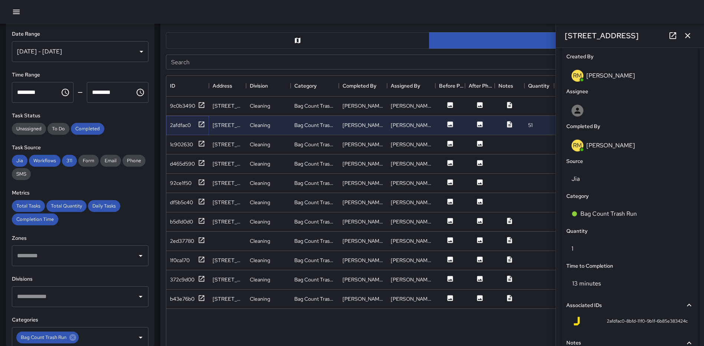
scroll to position [456, 0]
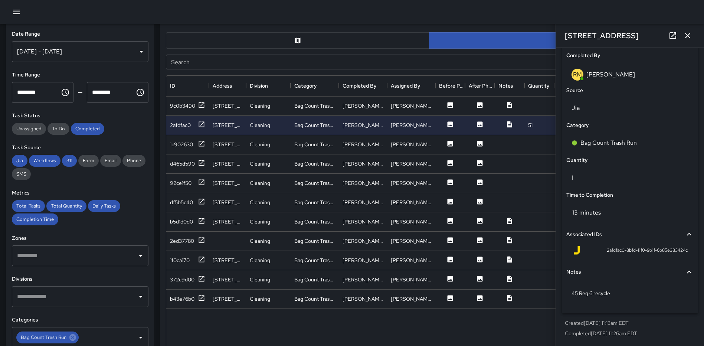
drag, startPoint x: 690, startPoint y: 36, endPoint x: 680, endPoint y: 64, distance: 29.6
click at [690, 36] on icon "button" at bounding box center [688, 35] width 9 height 9
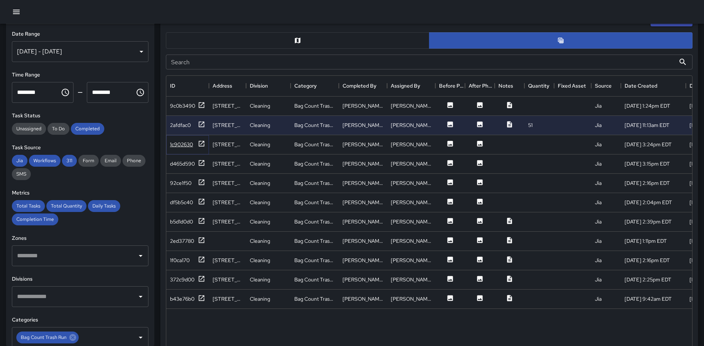
click at [203, 142] on icon at bounding box center [201, 143] width 7 height 7
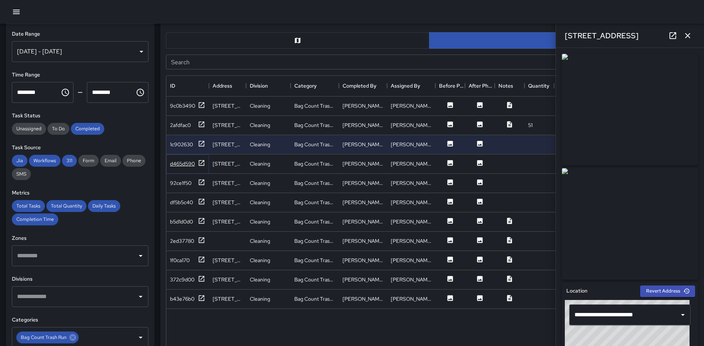
click at [201, 160] on icon at bounding box center [202, 163] width 6 height 6
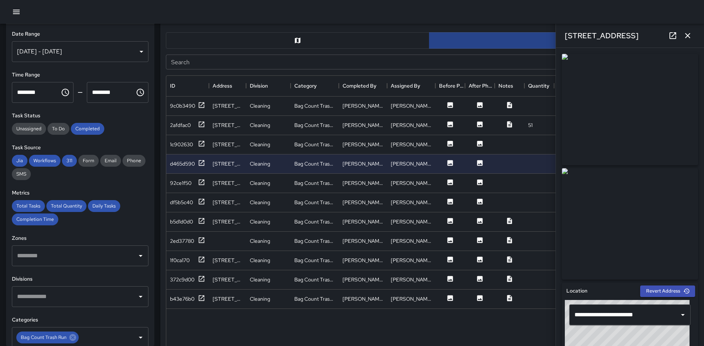
drag, startPoint x: 689, startPoint y: 35, endPoint x: 690, endPoint y: 46, distance: 11.2
click at [689, 35] on icon "button" at bounding box center [688, 35] width 5 height 5
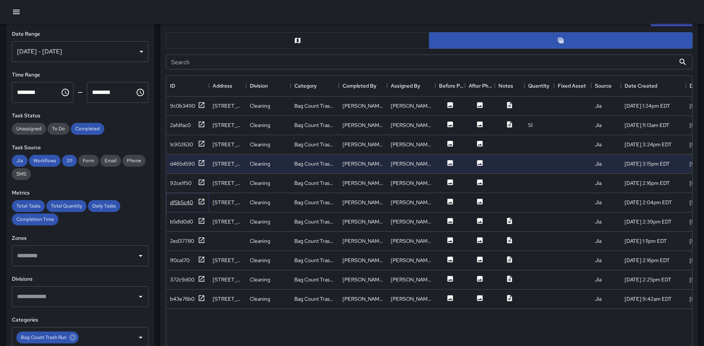
click at [203, 202] on icon at bounding box center [201, 201] width 7 height 7
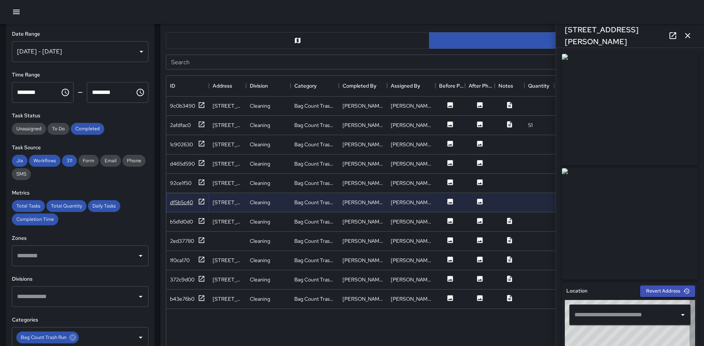
type input "**********"
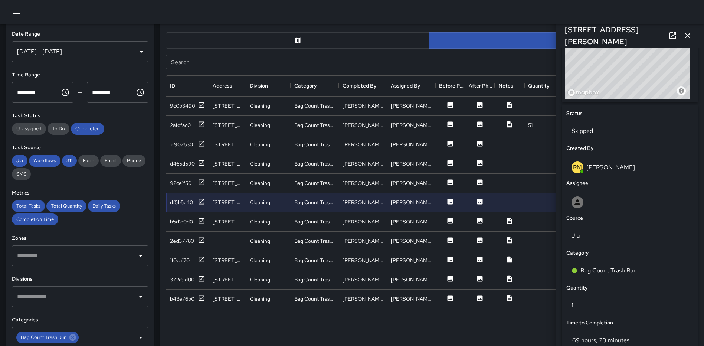
scroll to position [0, 0]
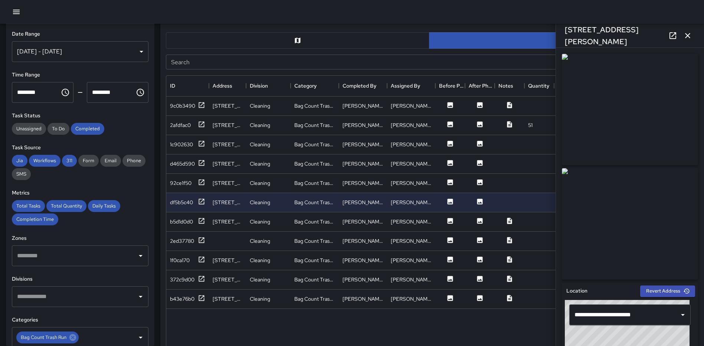
click at [690, 35] on icon "button" at bounding box center [688, 35] width 9 height 9
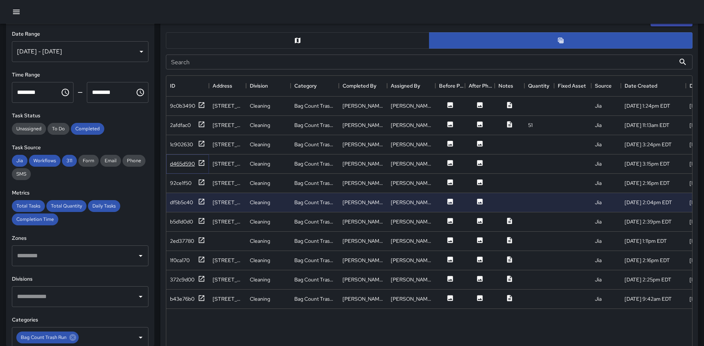
click at [200, 161] on icon at bounding box center [201, 162] width 7 height 7
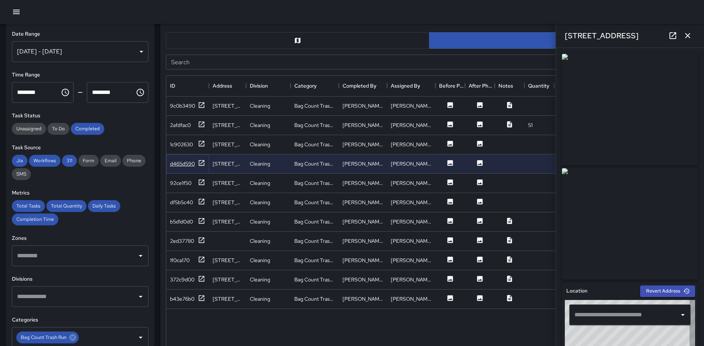
type input "**********"
click at [200, 144] on icon at bounding box center [201, 143] width 7 height 7
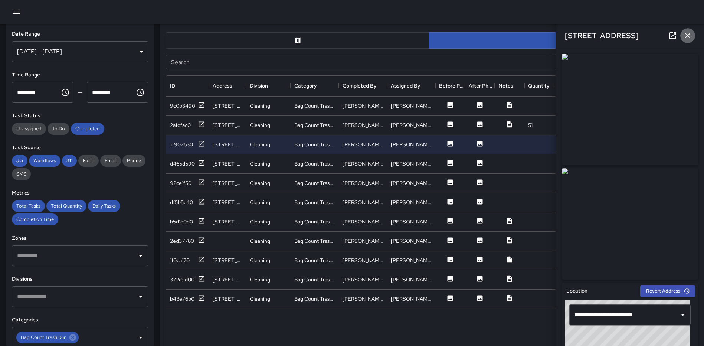
click at [689, 33] on icon "button" at bounding box center [688, 35] width 9 height 9
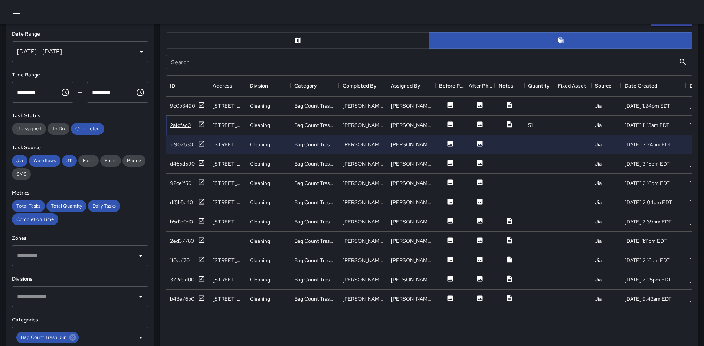
click at [201, 124] on icon at bounding box center [201, 124] width 7 height 7
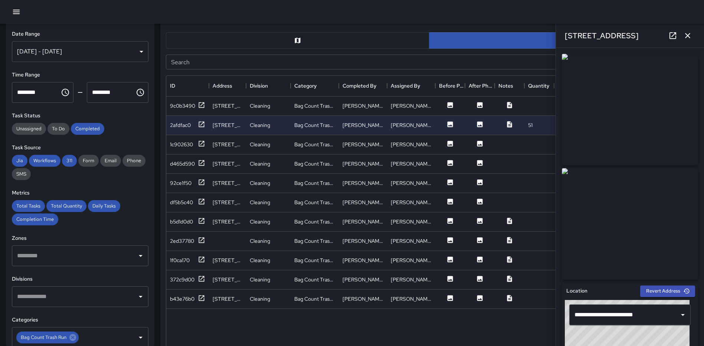
drag, startPoint x: 688, startPoint y: 36, endPoint x: 697, endPoint y: 41, distance: 10.1
click at [688, 36] on icon "button" at bounding box center [688, 35] width 5 height 5
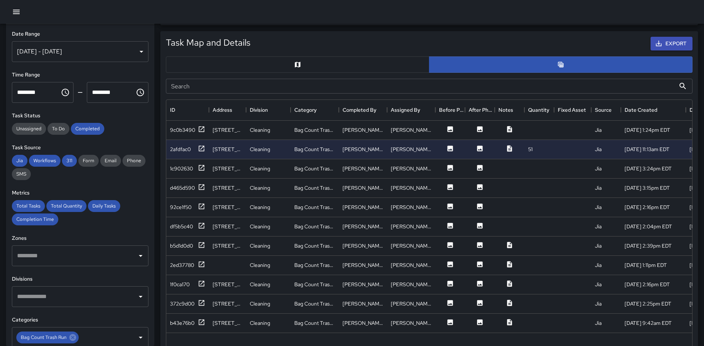
scroll to position [334, 0]
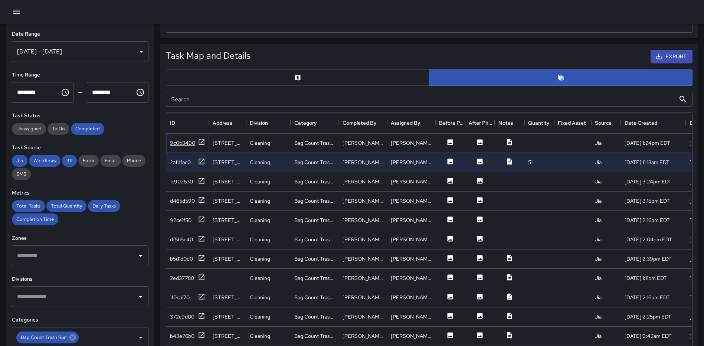
click at [201, 140] on icon at bounding box center [201, 142] width 7 height 7
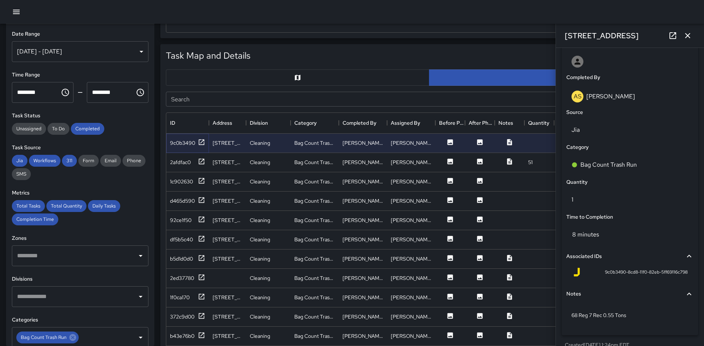
scroll to position [436, 0]
click at [691, 35] on icon "button" at bounding box center [688, 35] width 9 height 9
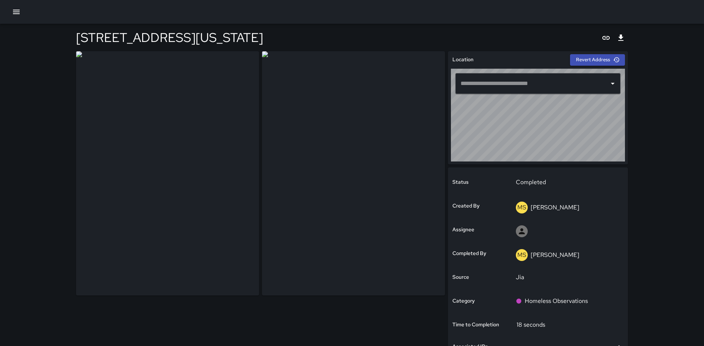
type input "**********"
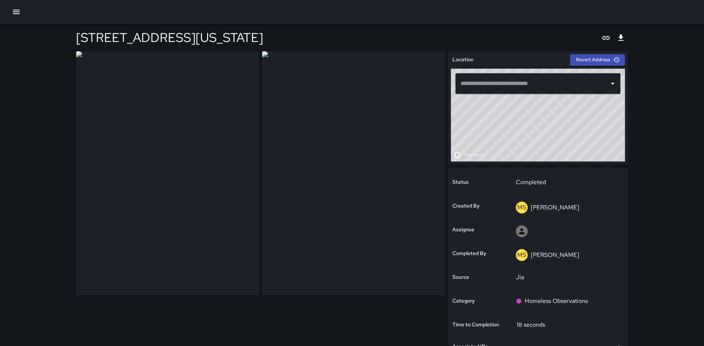
type input "**********"
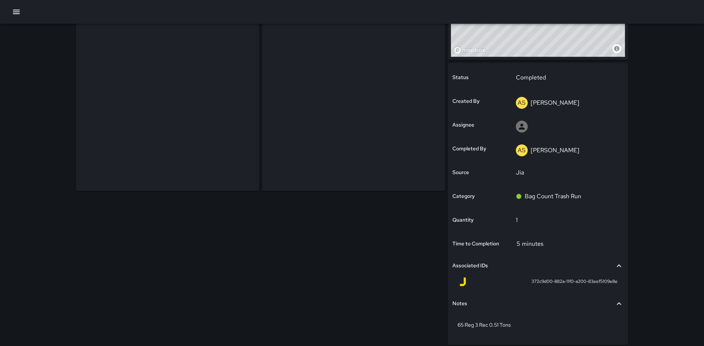
scroll to position [133, 0]
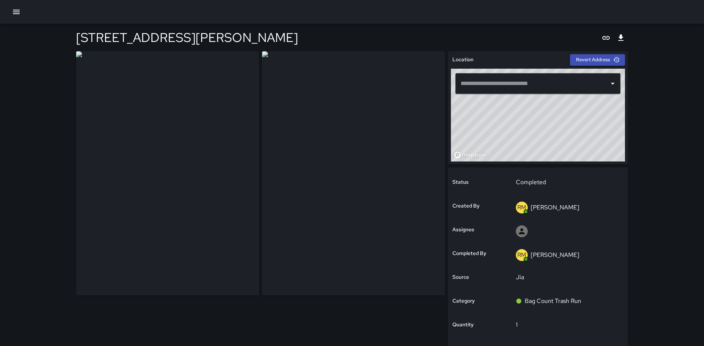
type input "**********"
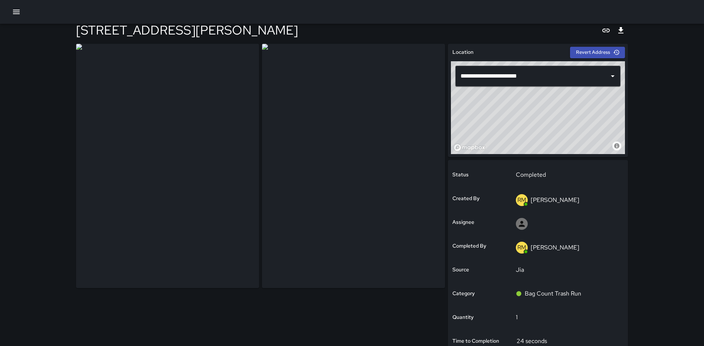
scroll to position [7, 0]
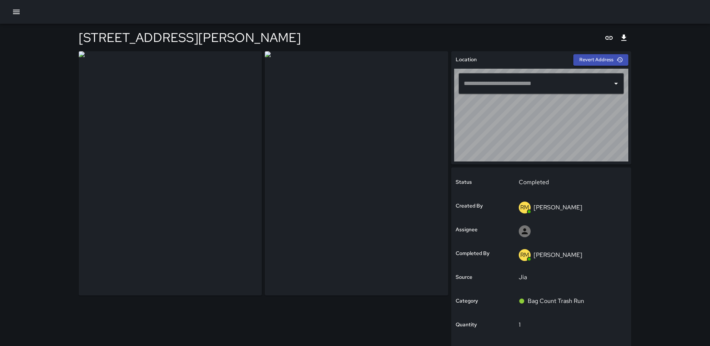
type input "**********"
